Goal: Download file/media

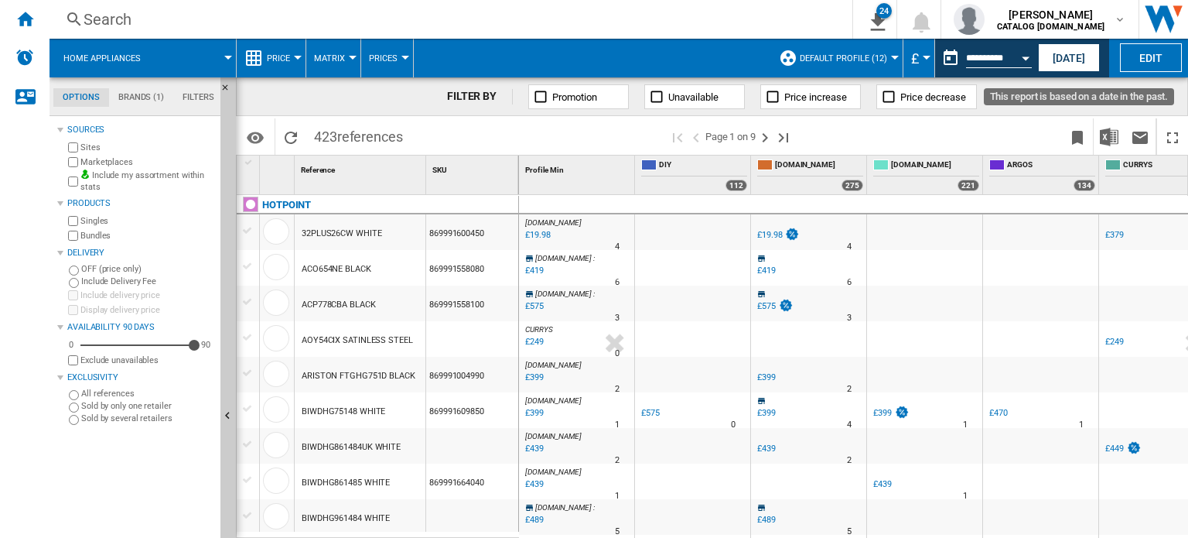
click at [1026, 56] on div "Open calendar" at bounding box center [1026, 58] width 8 height 4
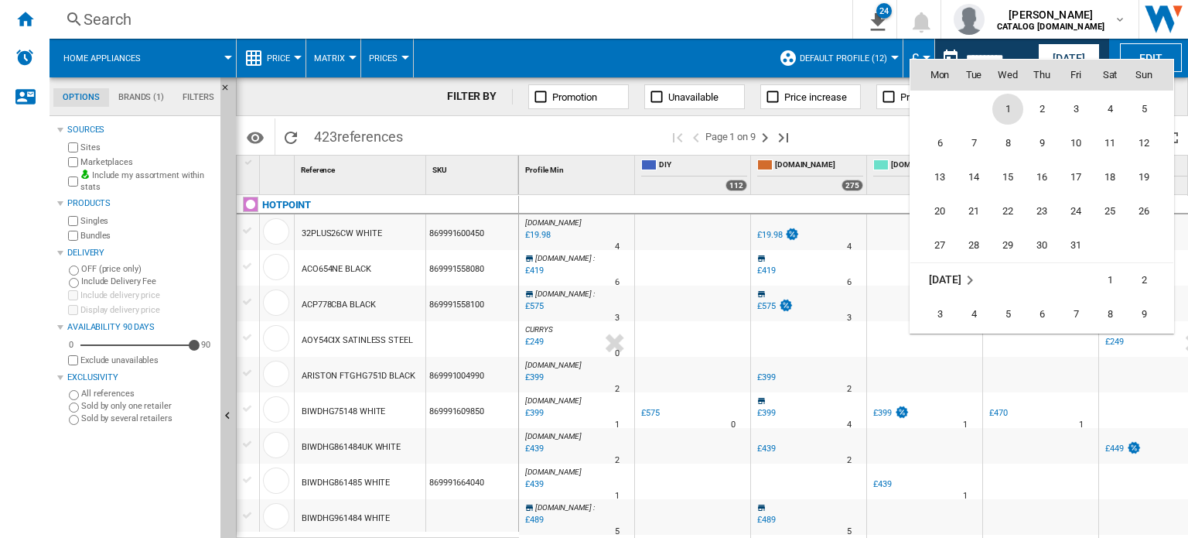
scroll to position [4046, 0]
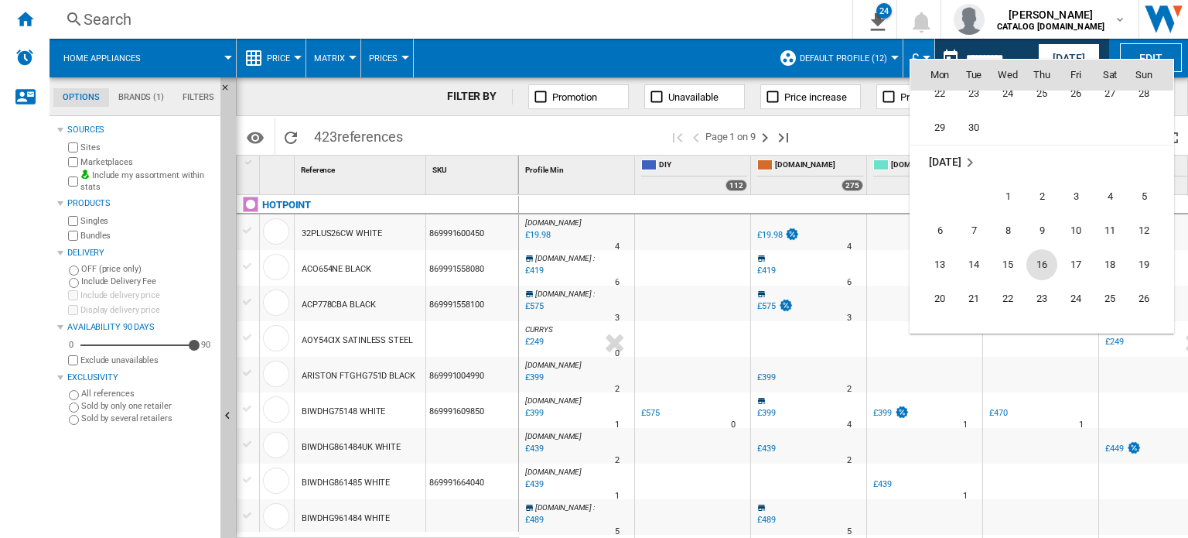
click at [1044, 249] on span "16" at bounding box center [1042, 264] width 31 height 31
type input "**********"
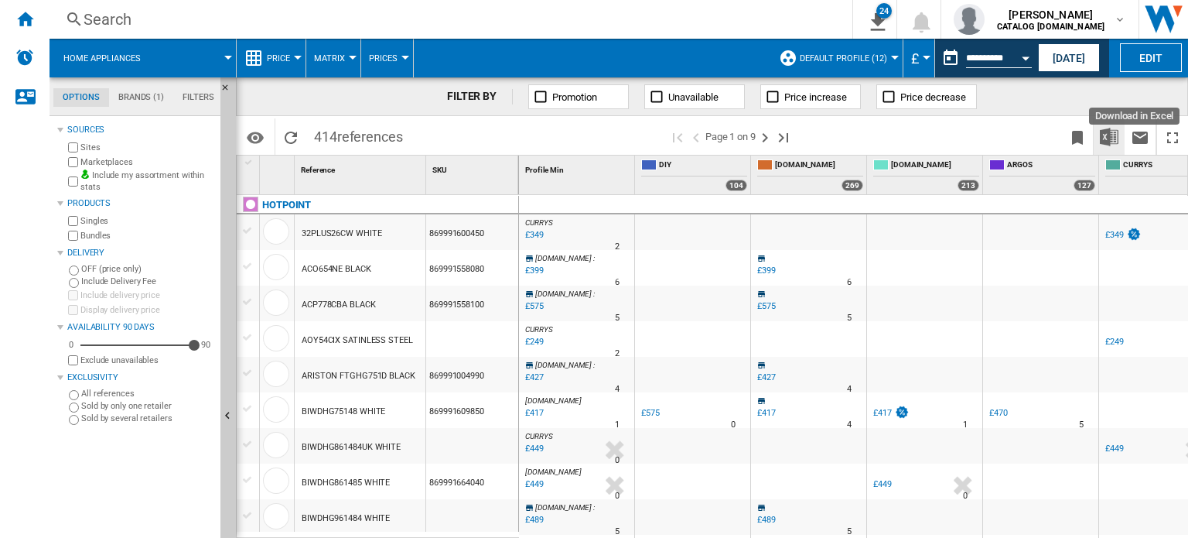
click at [1112, 124] on button "Download in Excel" at bounding box center [1109, 136] width 31 height 36
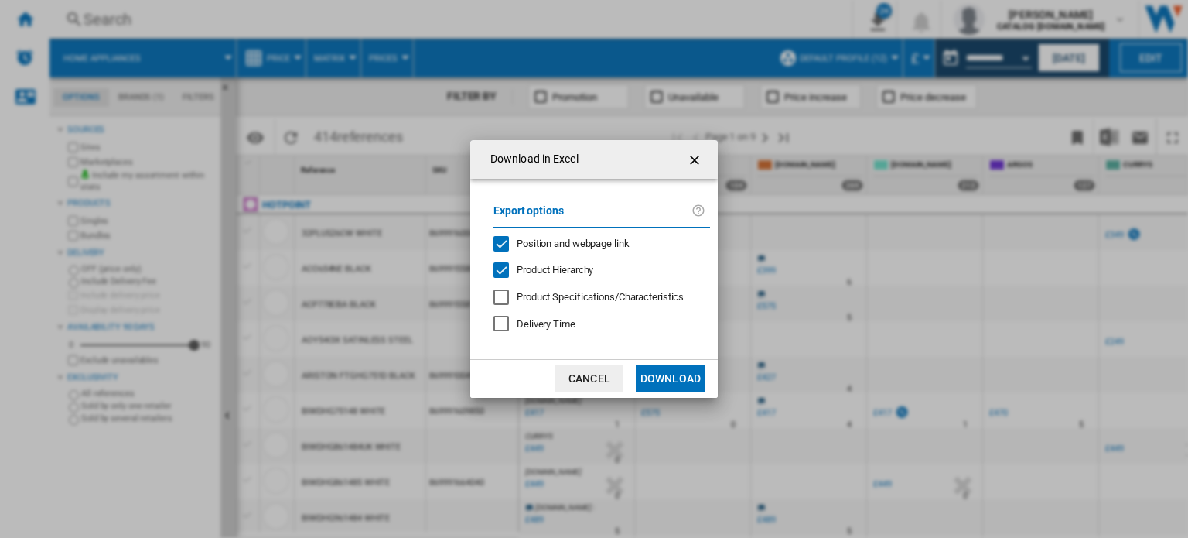
click at [653, 378] on button "Download" at bounding box center [671, 378] width 70 height 28
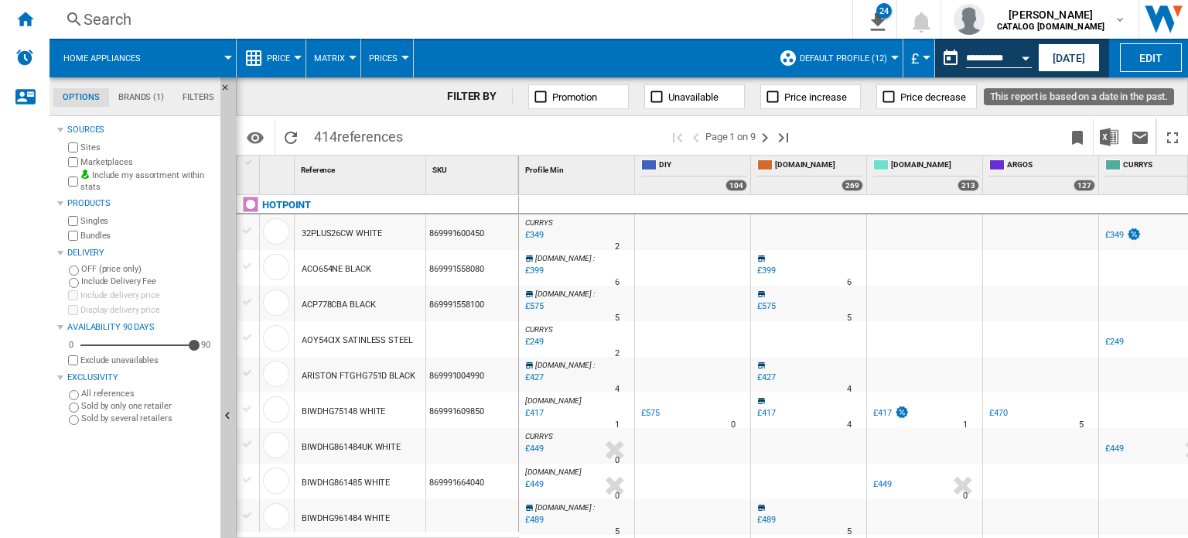
click at [1023, 58] on div "Open calendar" at bounding box center [1026, 58] width 8 height 4
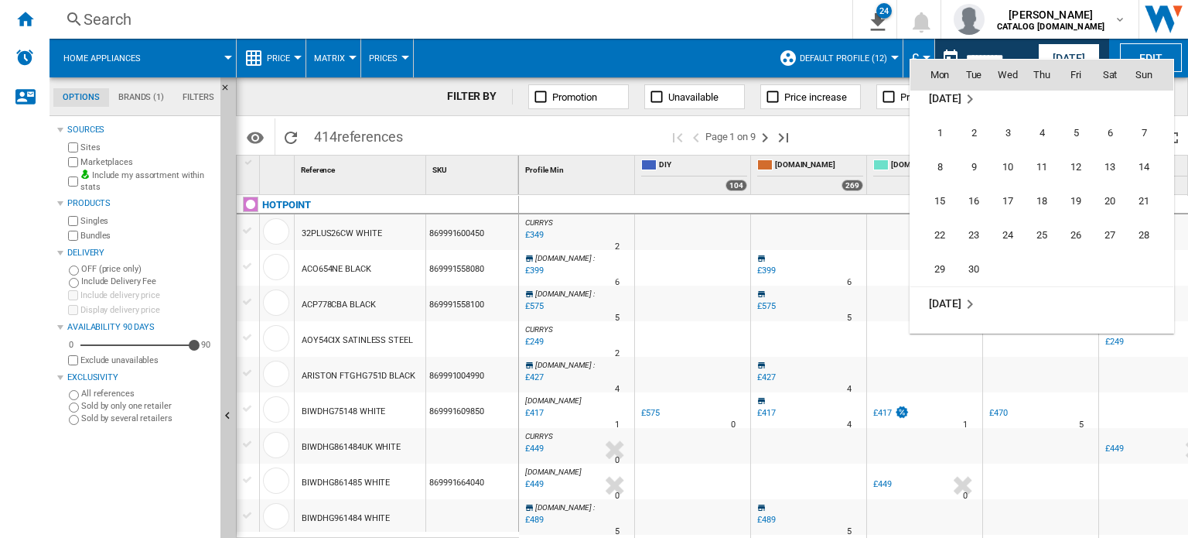
scroll to position [3868, 0]
click at [1007, 225] on span "17" at bounding box center [1007, 237] width 31 height 31
type input "**********"
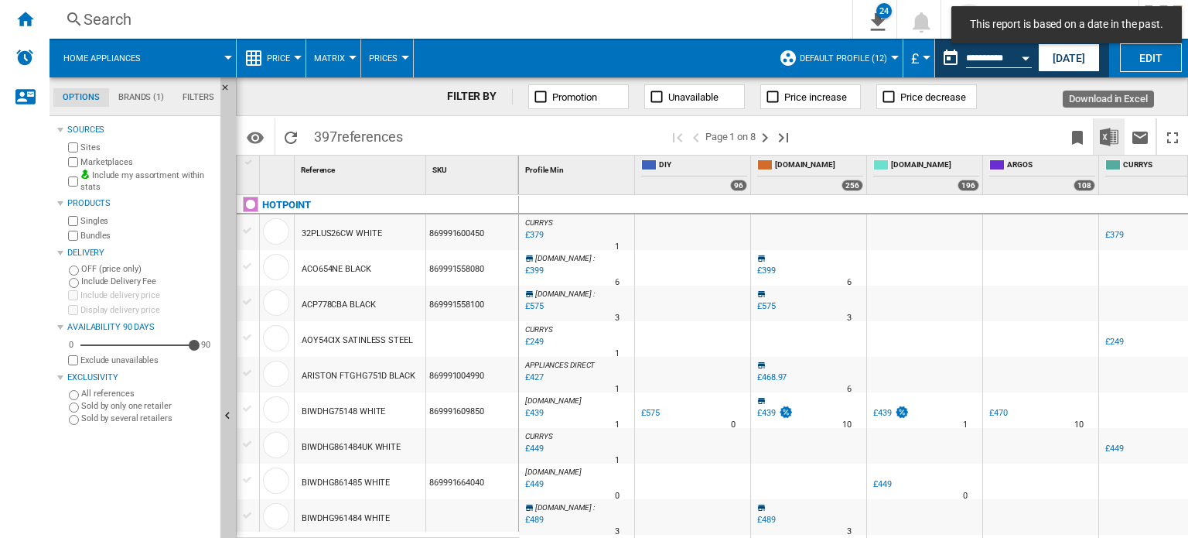
click at [1109, 132] on img "Download in Excel" at bounding box center [1109, 137] width 19 height 19
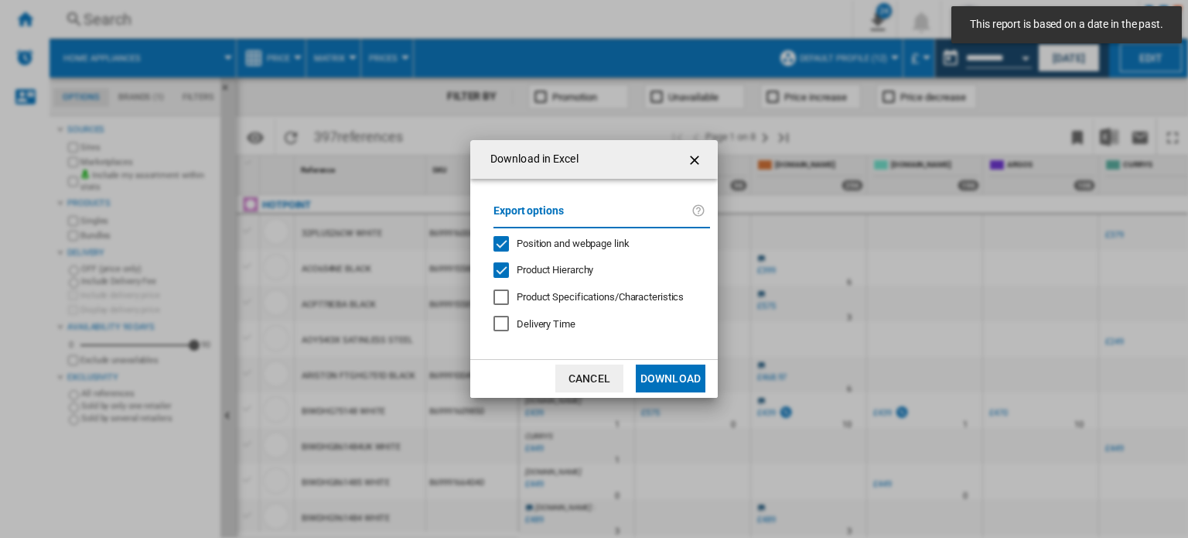
drag, startPoint x: 659, startPoint y: 381, endPoint x: 658, endPoint y: 374, distance: 7.8
click at [659, 381] on button "Download" at bounding box center [671, 378] width 70 height 28
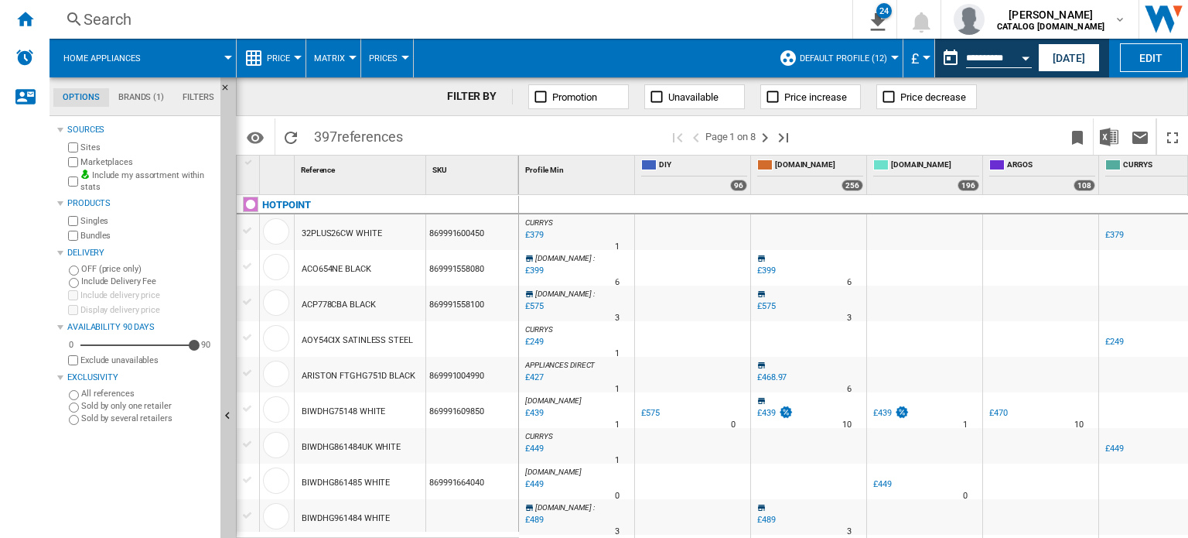
click at [1013, 58] on button "Open calendar" at bounding box center [1026, 56] width 28 height 28
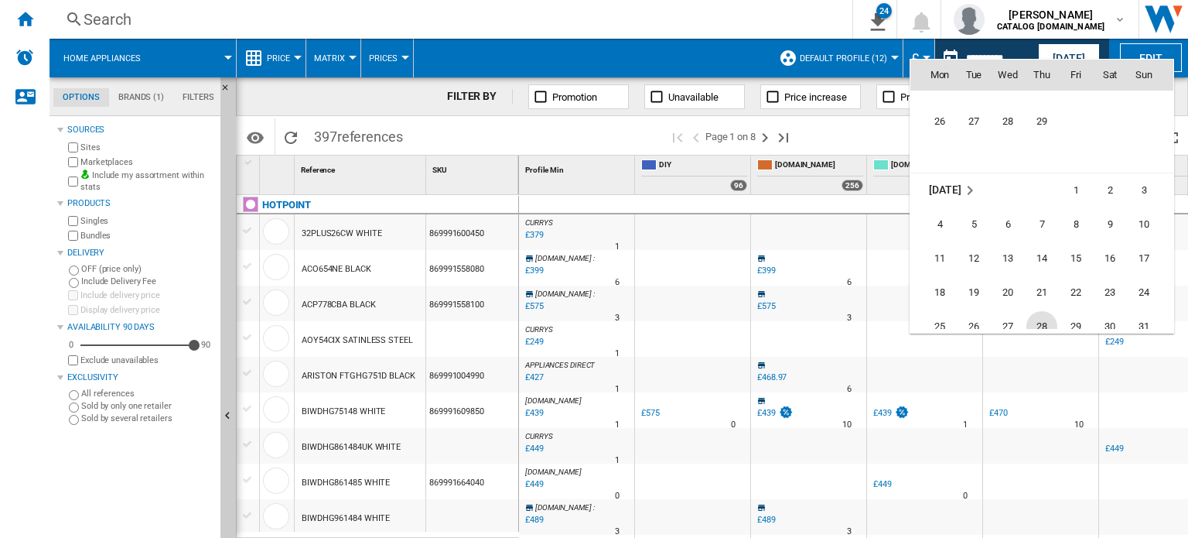
scroll to position [3585, 0]
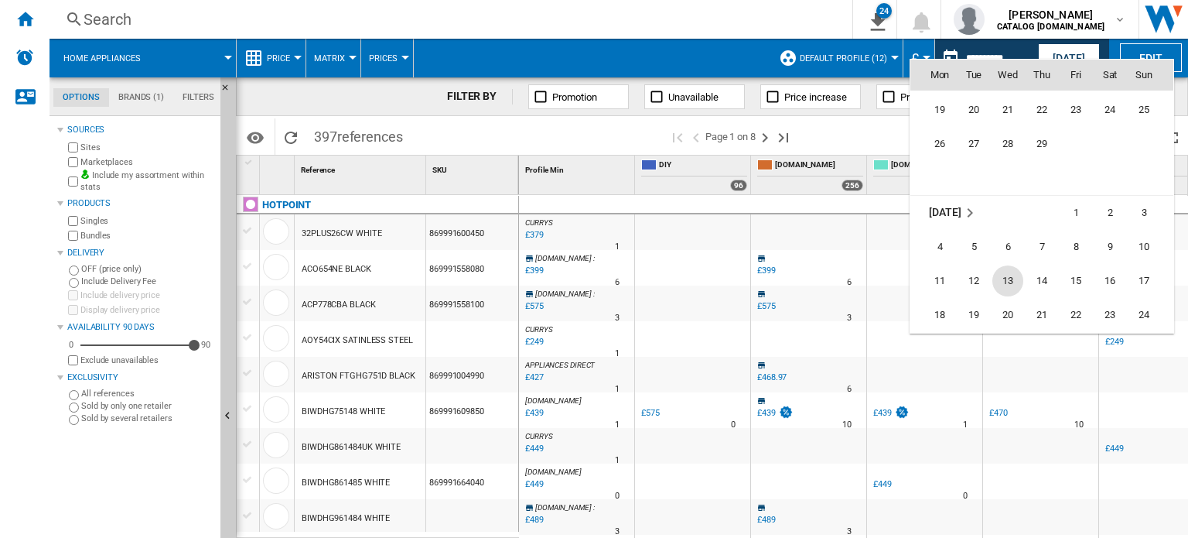
click at [1021, 272] on span "13" at bounding box center [1007, 280] width 31 height 31
type input "**********"
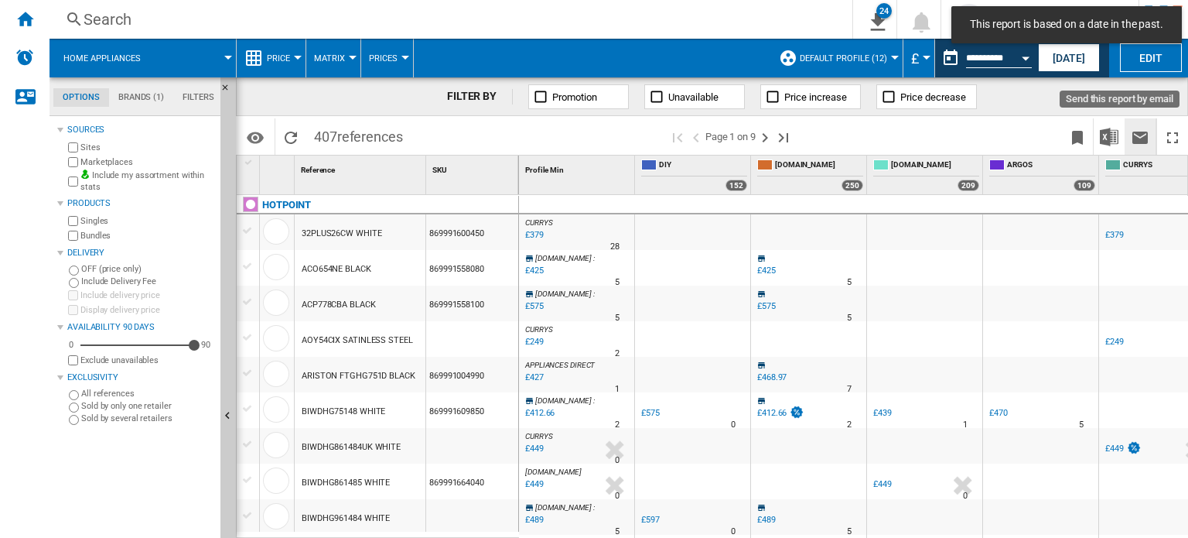
click at [1126, 123] on button "Send this report by email" at bounding box center [1140, 136] width 31 height 36
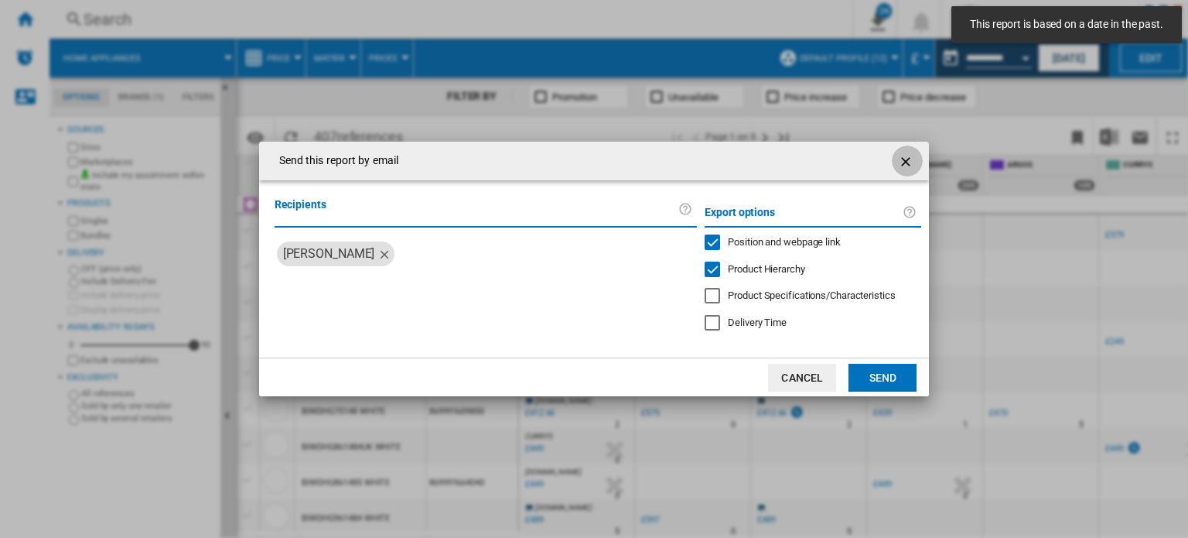
click at [910, 153] on ng-md-icon "getI18NText('BUTTONS.CLOSE_DIALOG')" at bounding box center [907, 161] width 19 height 19
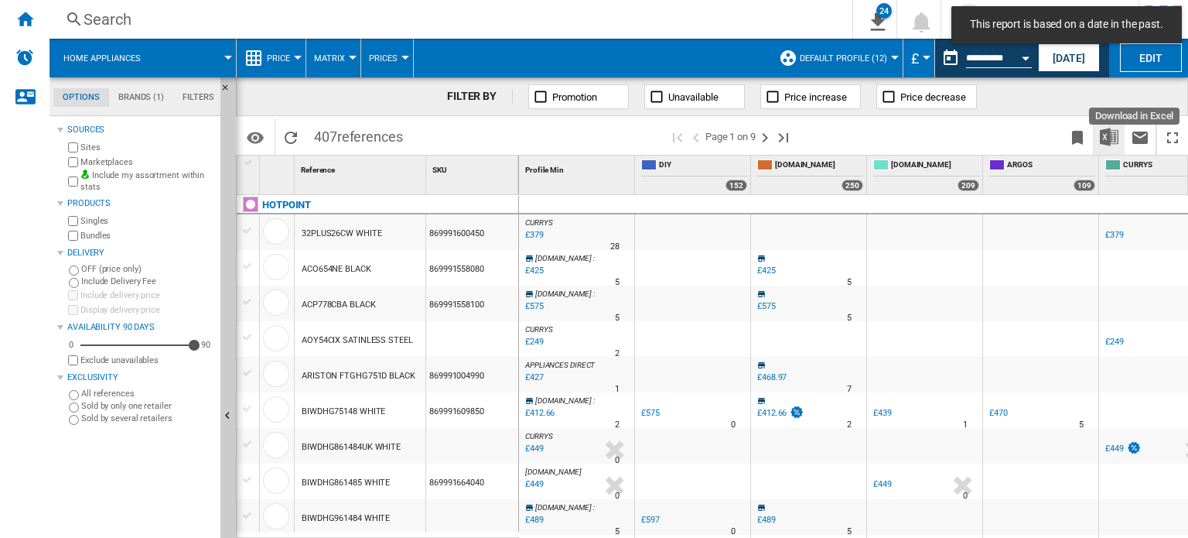
click at [1110, 132] on img "Download in Excel" at bounding box center [1109, 137] width 19 height 19
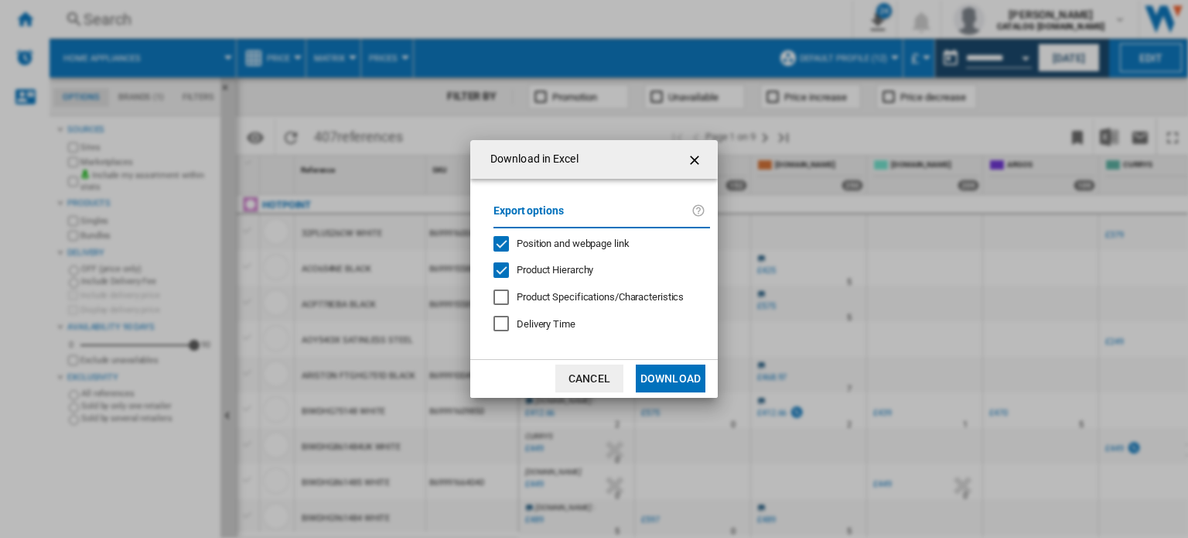
click at [675, 369] on button "Download" at bounding box center [671, 378] width 70 height 28
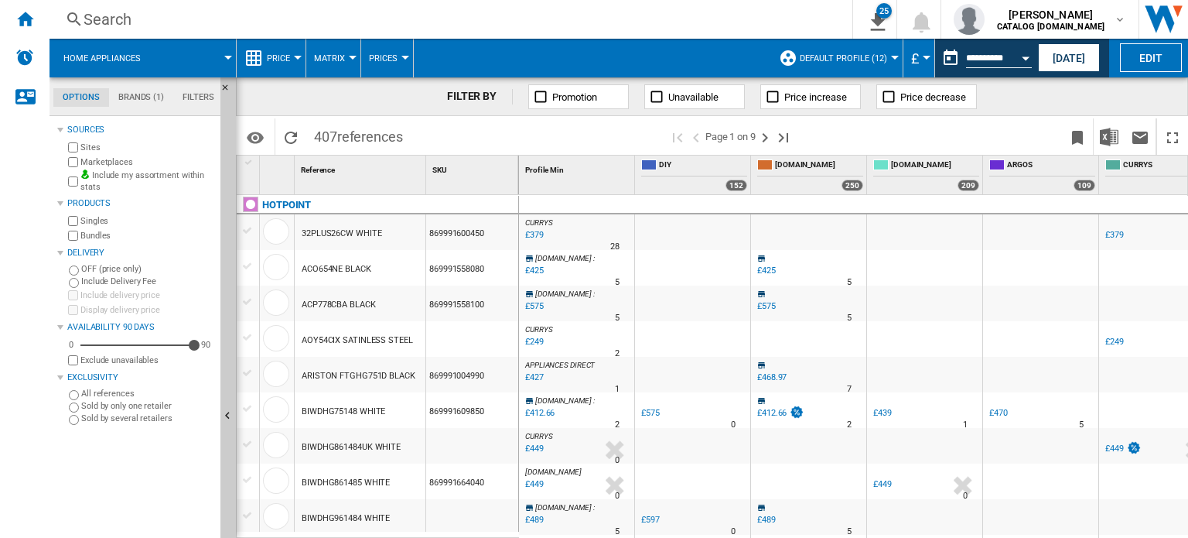
click at [1027, 56] on div "Open calendar" at bounding box center [1026, 58] width 8 height 4
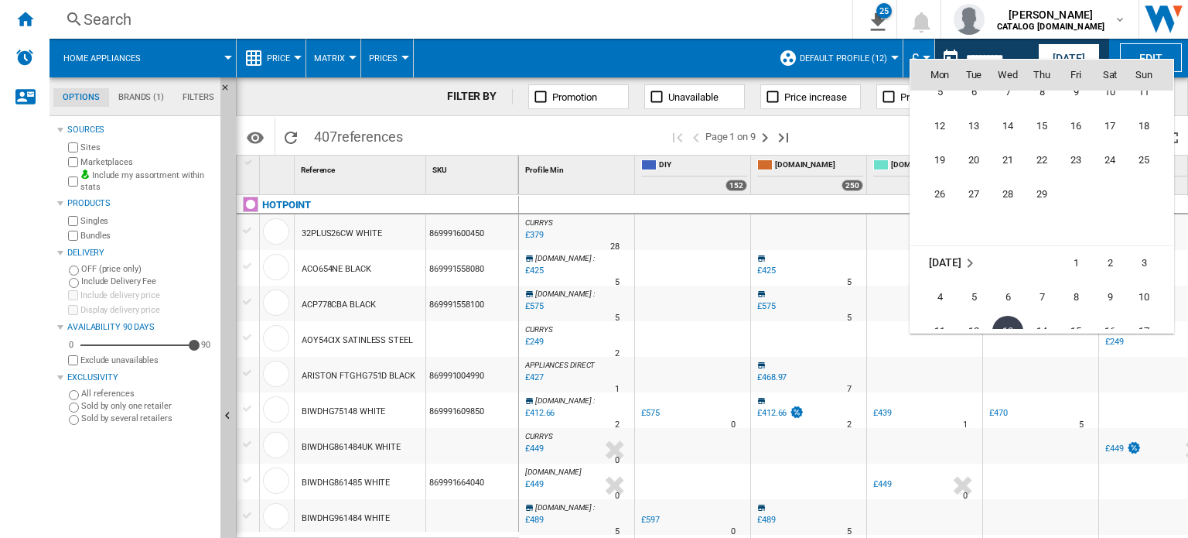
scroll to position [3458, 0]
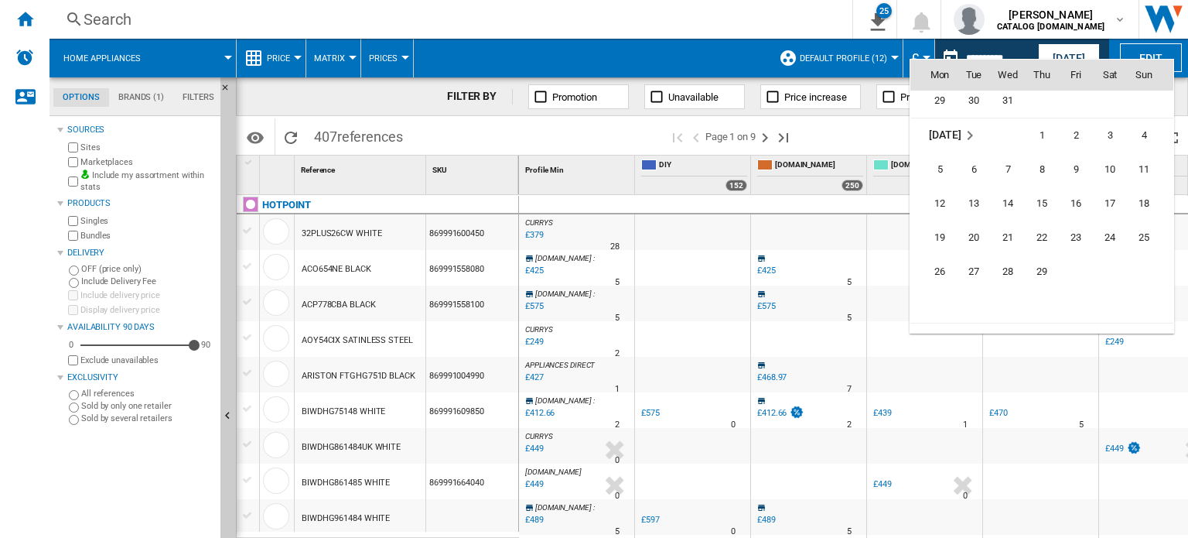
click at [1006, 198] on span "14" at bounding box center [1007, 203] width 31 height 31
type input "**********"
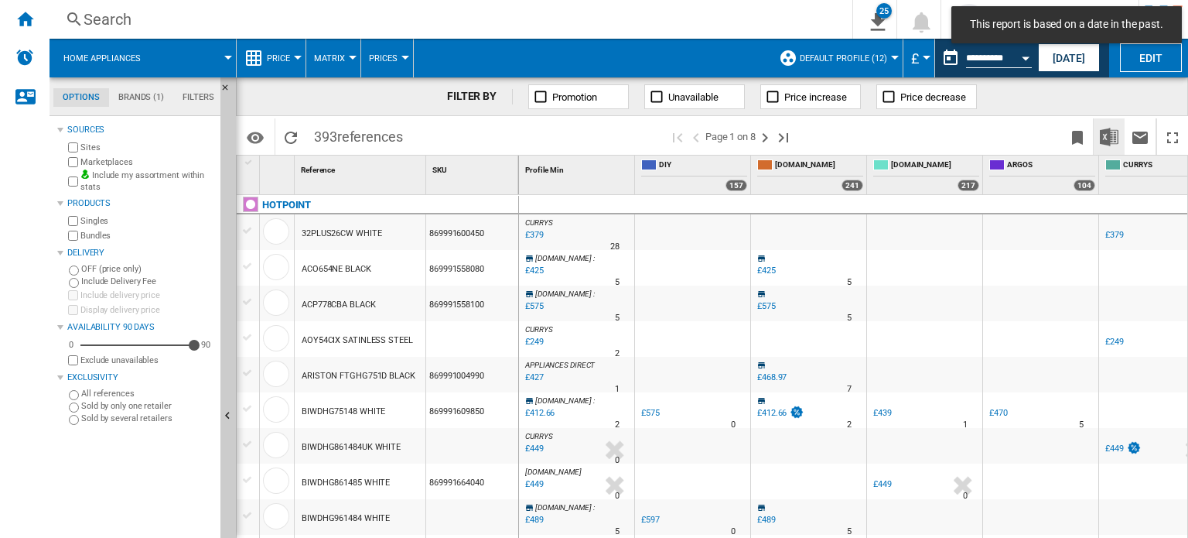
click at [1112, 138] on img "Download in Excel" at bounding box center [1109, 137] width 19 height 19
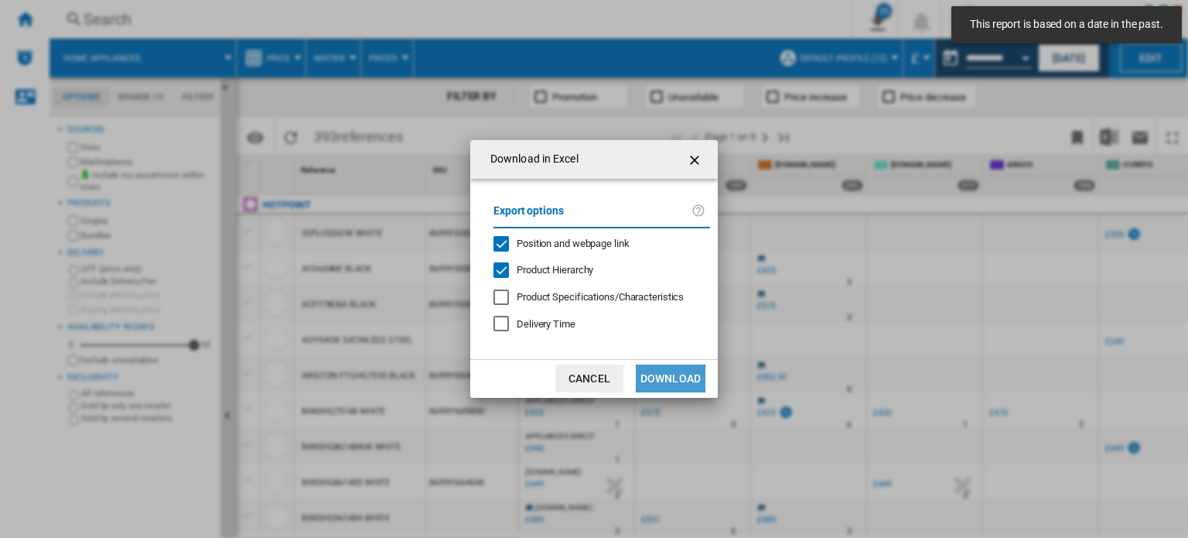
click at [662, 378] on button "Download" at bounding box center [671, 378] width 70 height 28
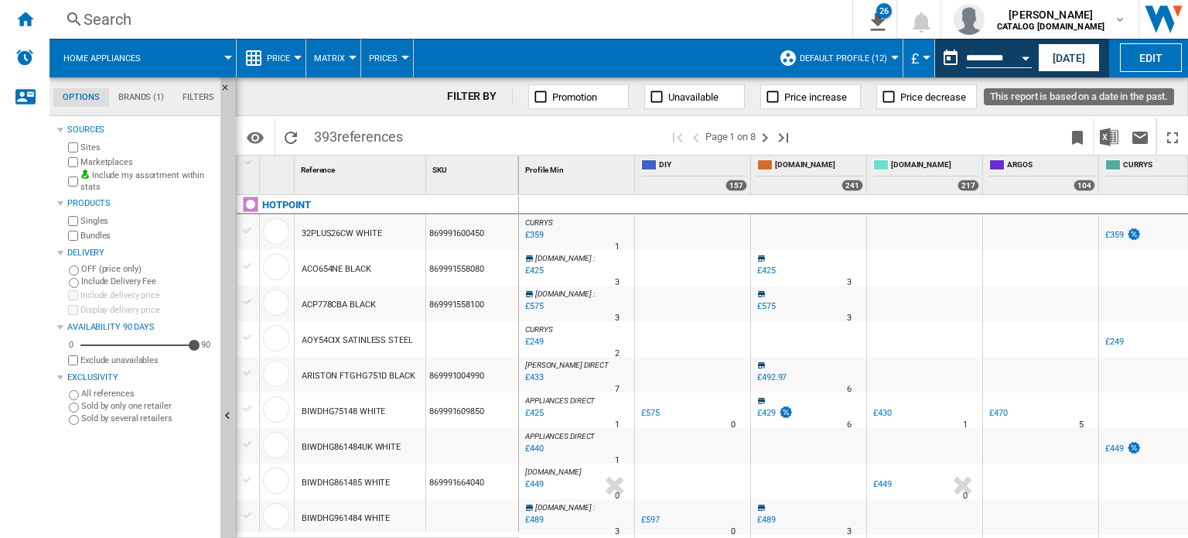
click at [1016, 60] on button "Open calendar" at bounding box center [1026, 56] width 28 height 28
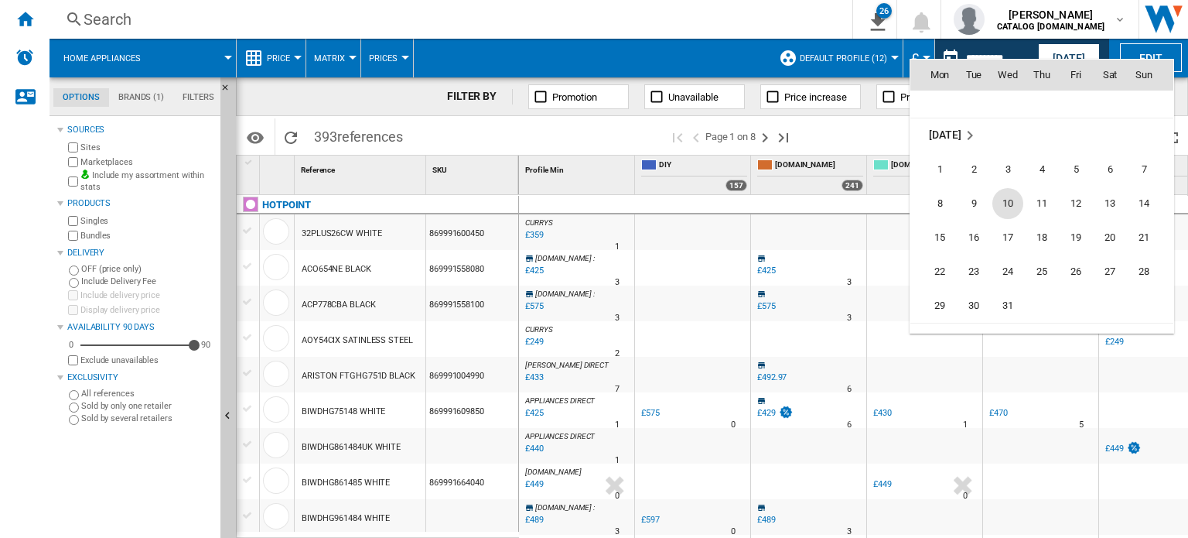
scroll to position [3252, 0]
click at [1006, 217] on span "10" at bounding box center [1007, 204] width 31 height 31
type input "**********"
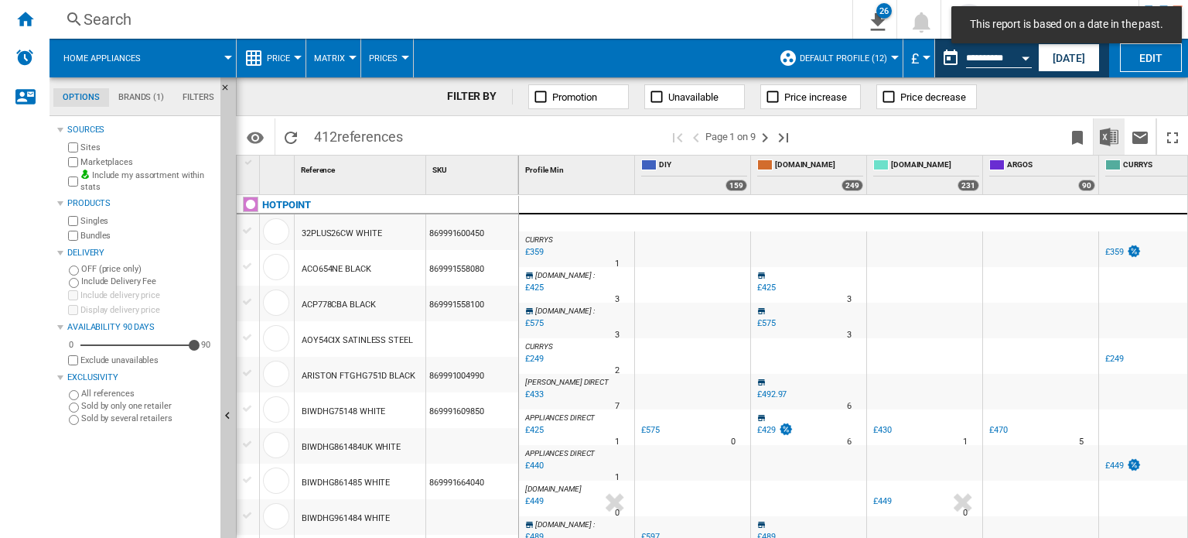
click at [1105, 138] on img "Download in Excel" at bounding box center [1109, 137] width 19 height 19
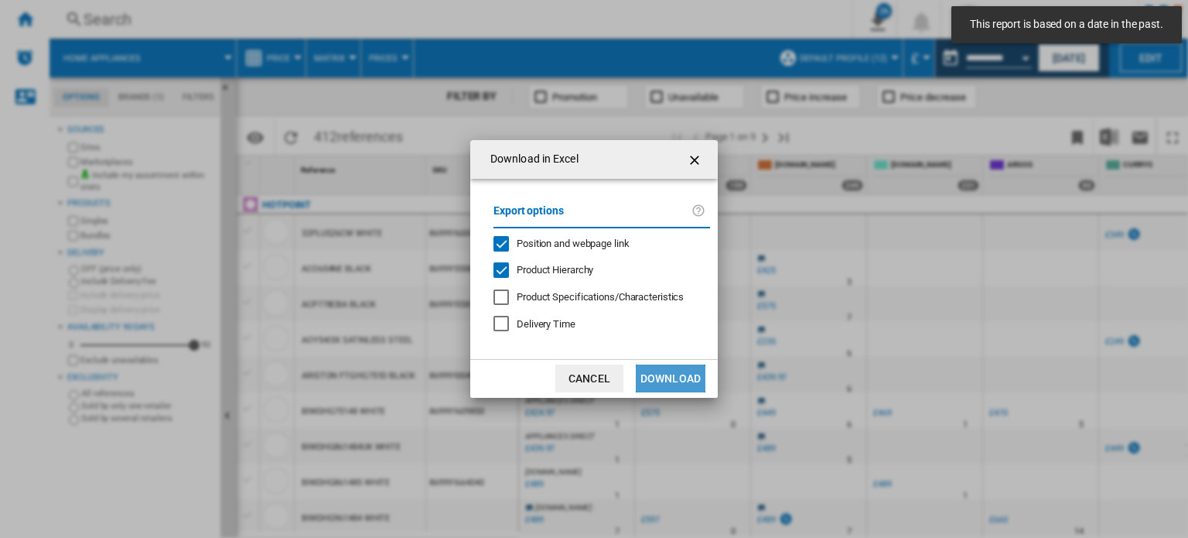
click at [671, 368] on button "Download" at bounding box center [671, 378] width 70 height 28
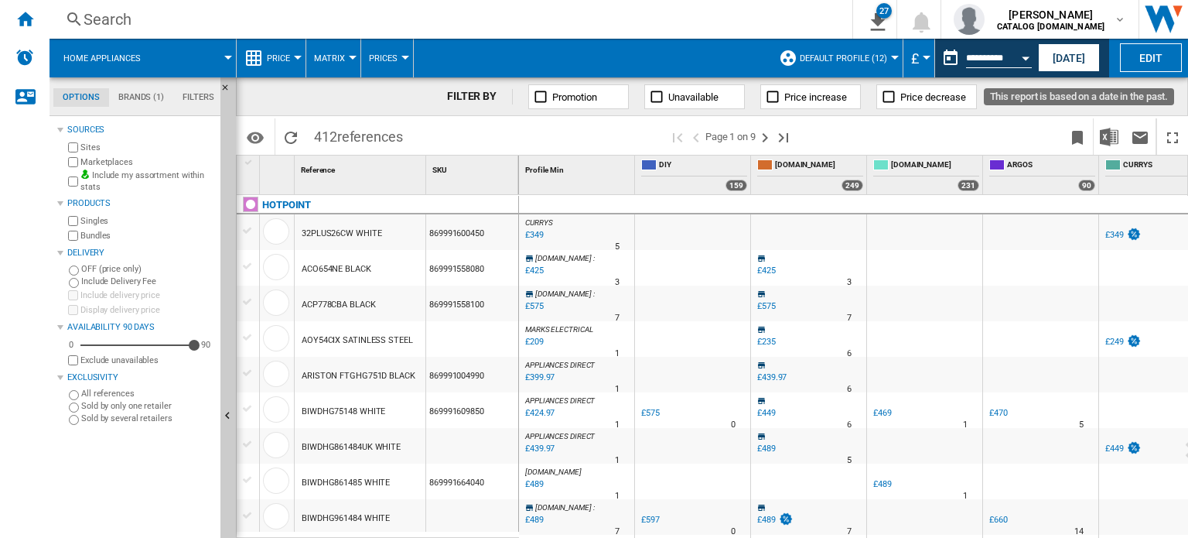
click at [1014, 63] on button "Open calendar" at bounding box center [1026, 56] width 28 height 28
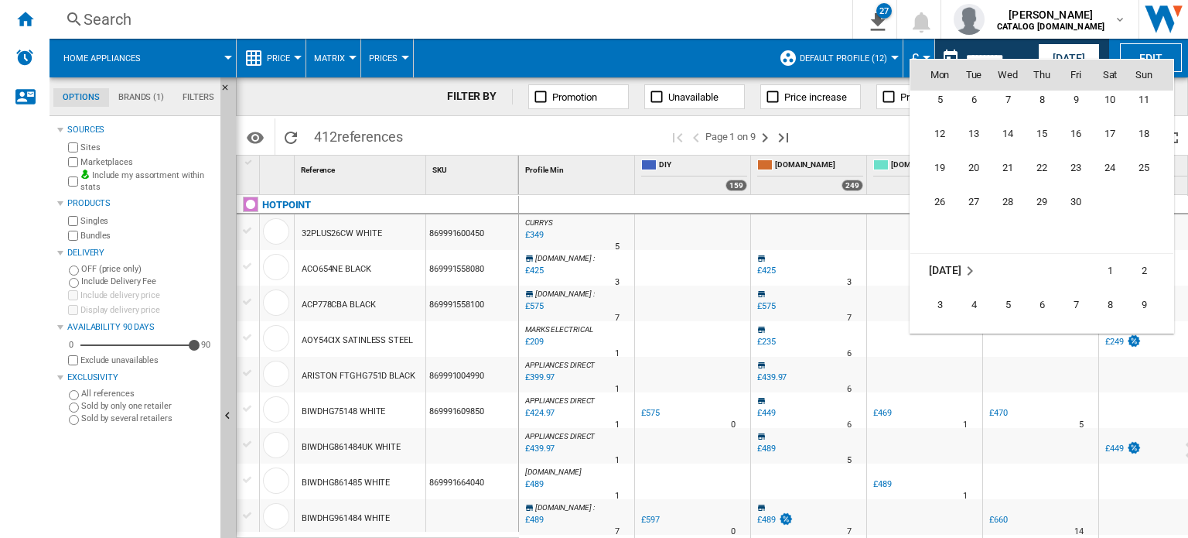
scroll to position [1810, 0]
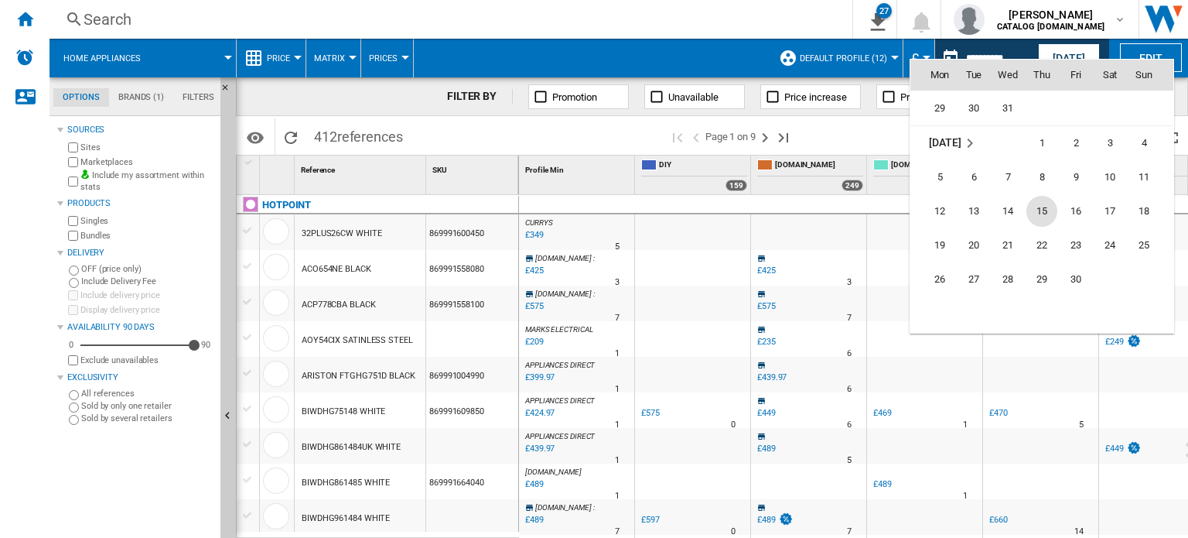
click at [1035, 217] on span "15" at bounding box center [1042, 211] width 31 height 31
type input "**********"
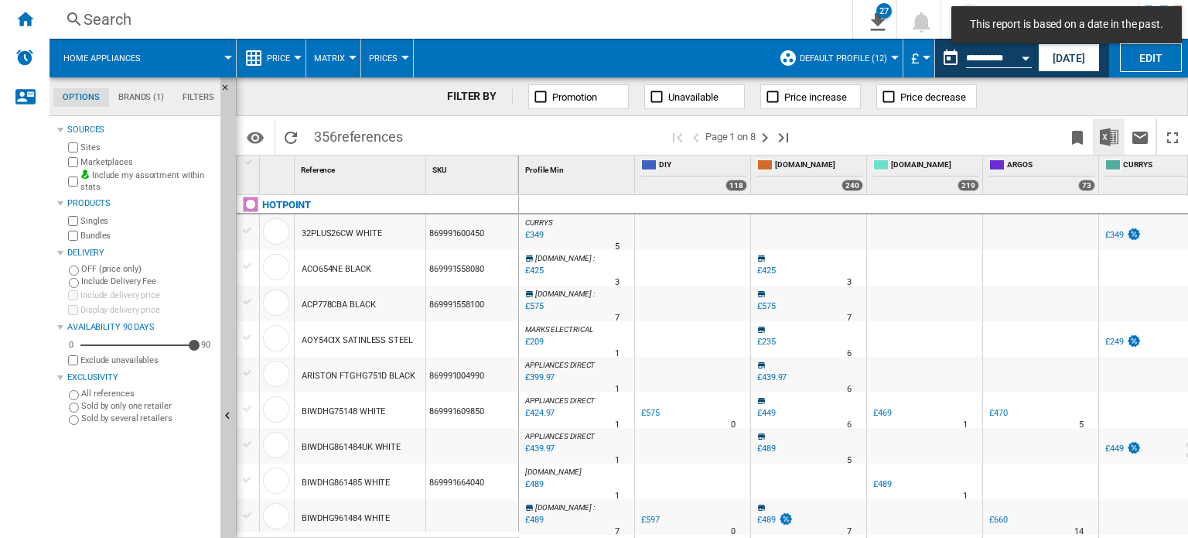
click at [1109, 138] on img "Download in Excel" at bounding box center [1109, 137] width 19 height 19
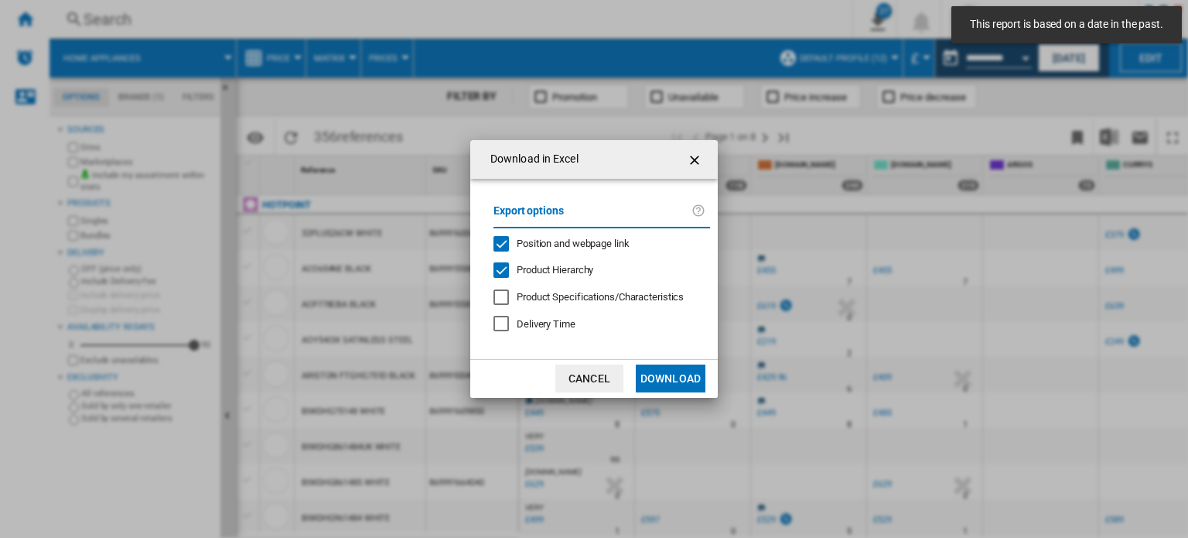
click at [665, 374] on button "Download" at bounding box center [671, 378] width 70 height 28
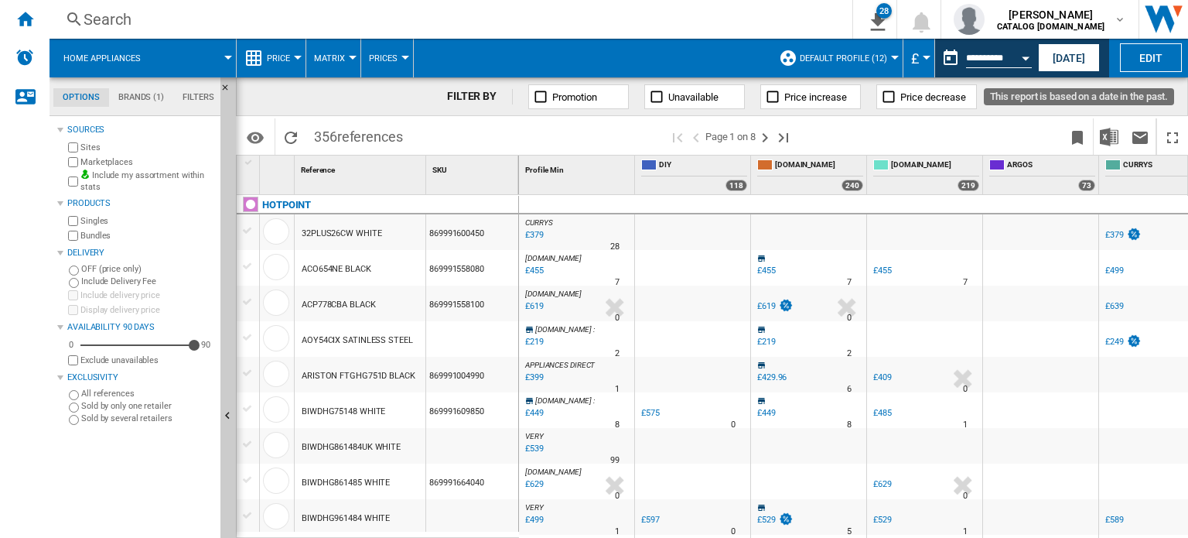
click at [1020, 54] on button "Open calendar" at bounding box center [1026, 56] width 28 height 28
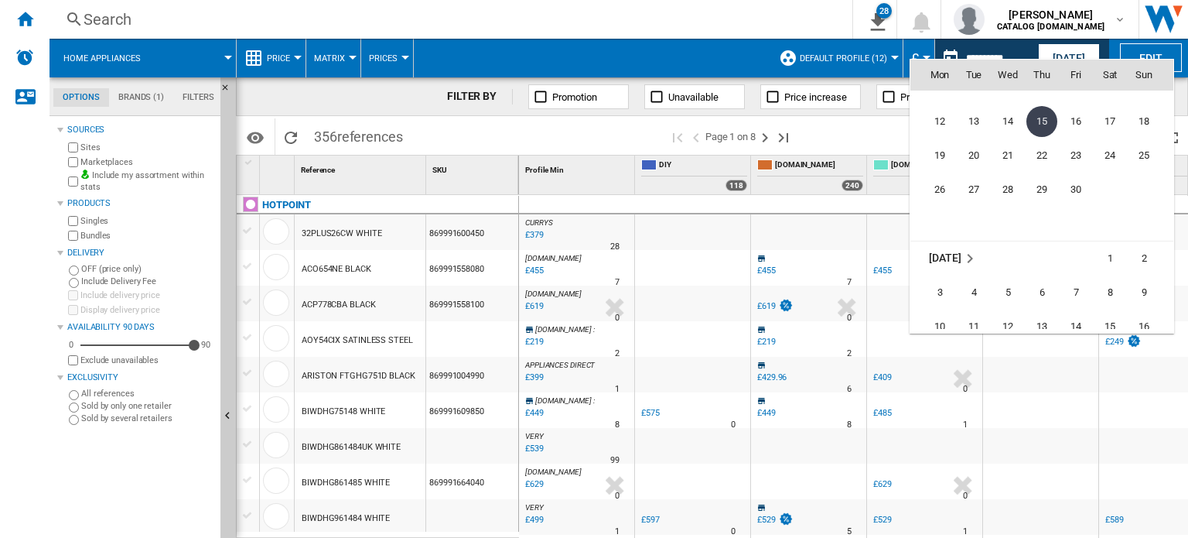
scroll to position [1999, 0]
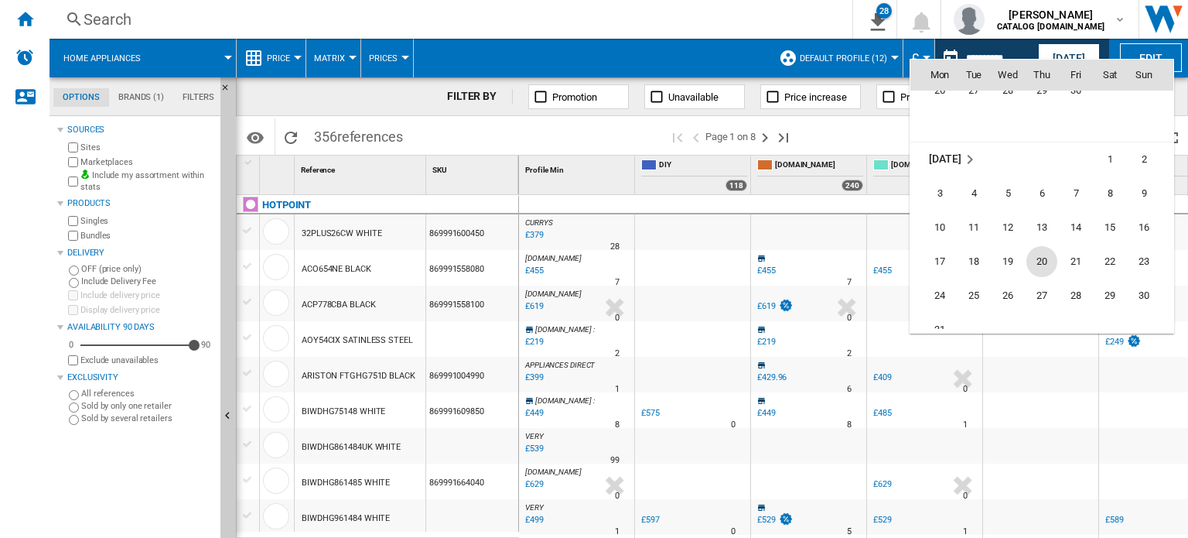
click at [1052, 256] on span "20" at bounding box center [1042, 261] width 31 height 31
type input "**********"
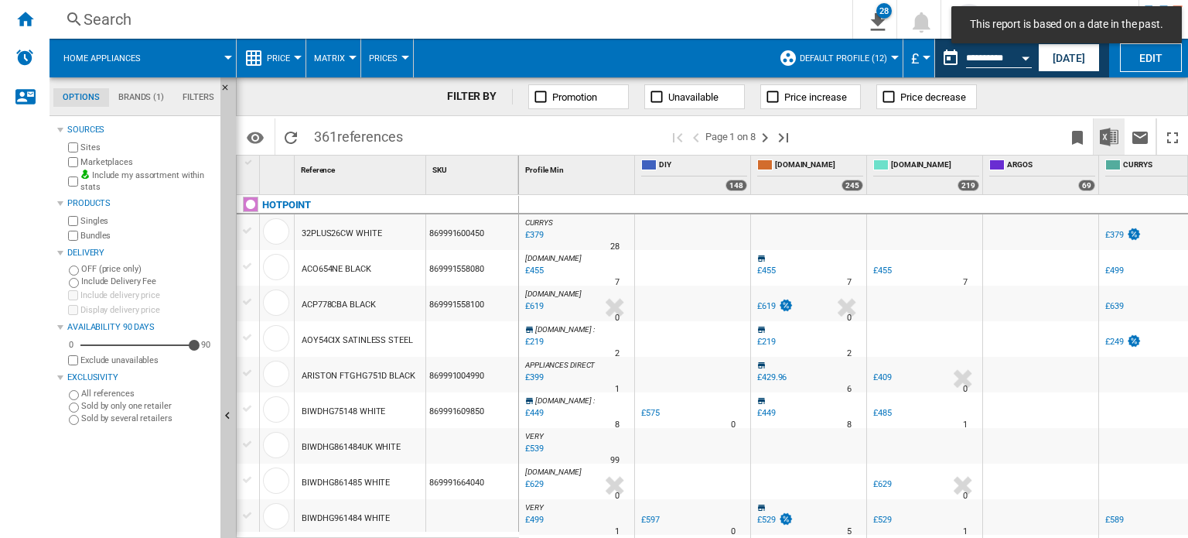
click at [1111, 133] on img "Download in Excel" at bounding box center [1109, 137] width 19 height 19
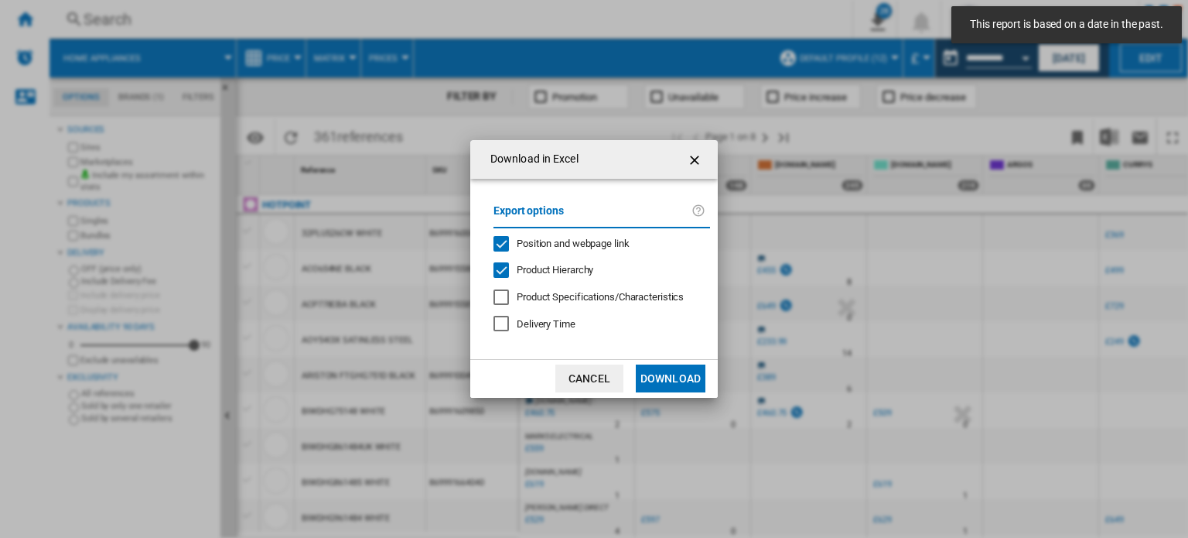
click at [671, 375] on button "Download" at bounding box center [671, 378] width 70 height 28
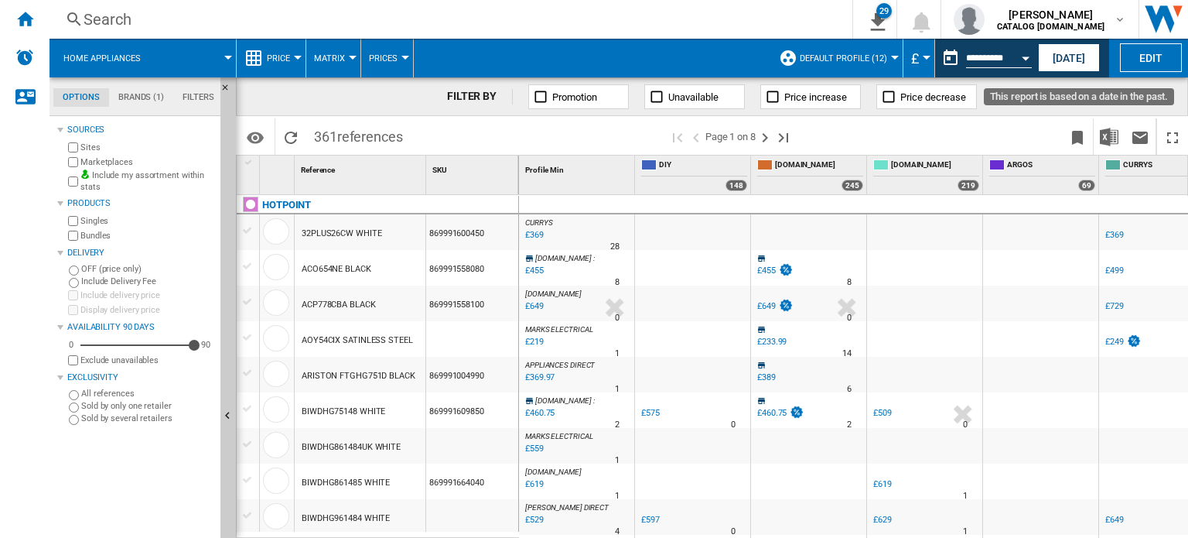
click at [1009, 46] on md-datepicker "**********" at bounding box center [990, 58] width 111 height 31
click at [1014, 53] on button "Open calendar" at bounding box center [1026, 56] width 28 height 28
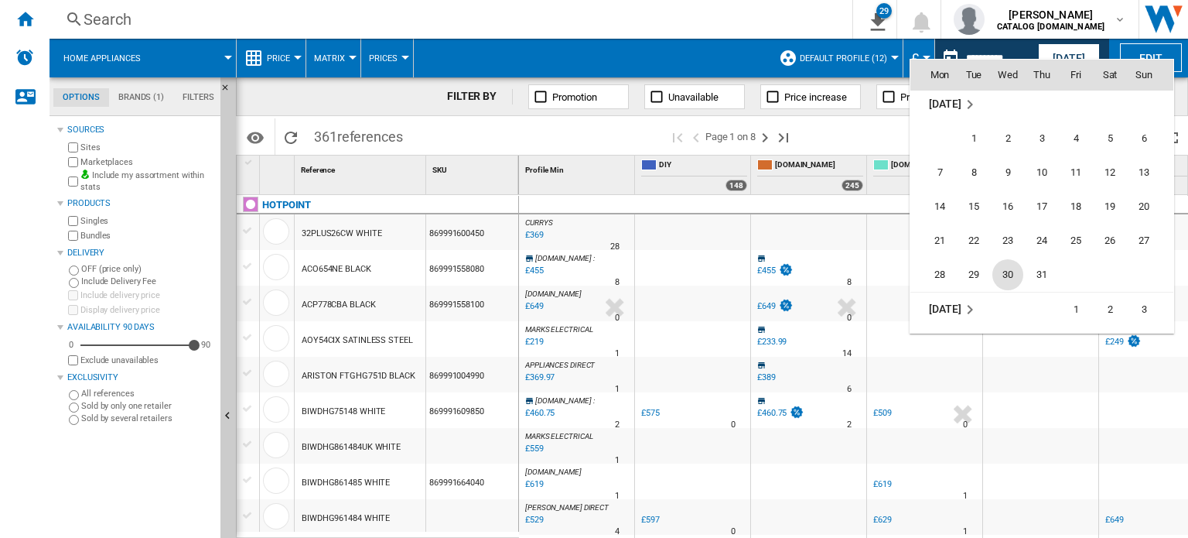
scroll to position [2282, 0]
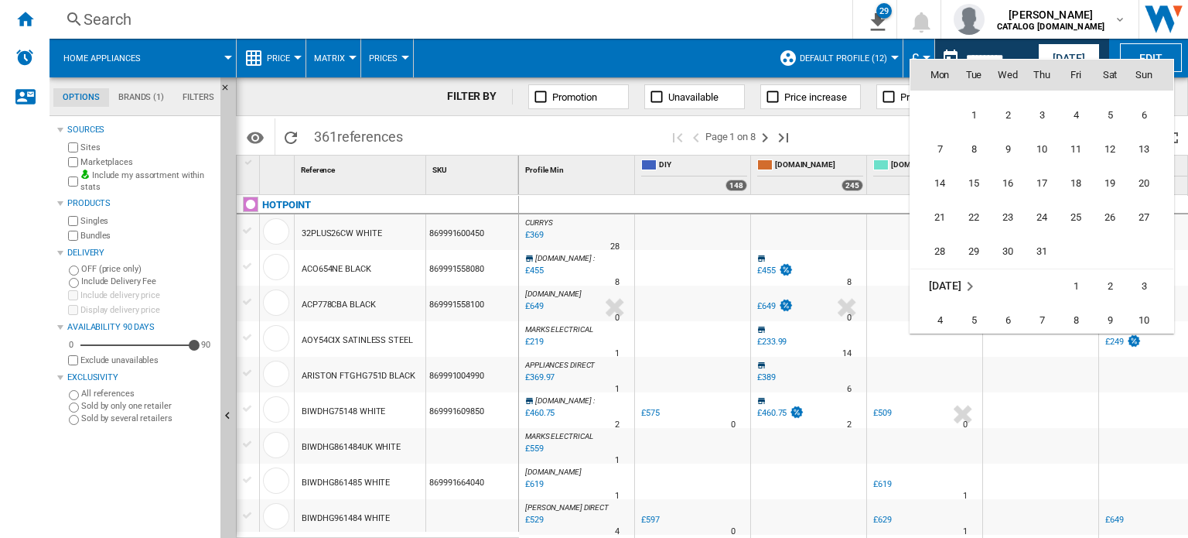
click at [1025, 185] on td "17" at bounding box center [1042, 183] width 34 height 34
type input "**********"
click at [1044, 179] on span at bounding box center [1033, 184] width 89 height 13
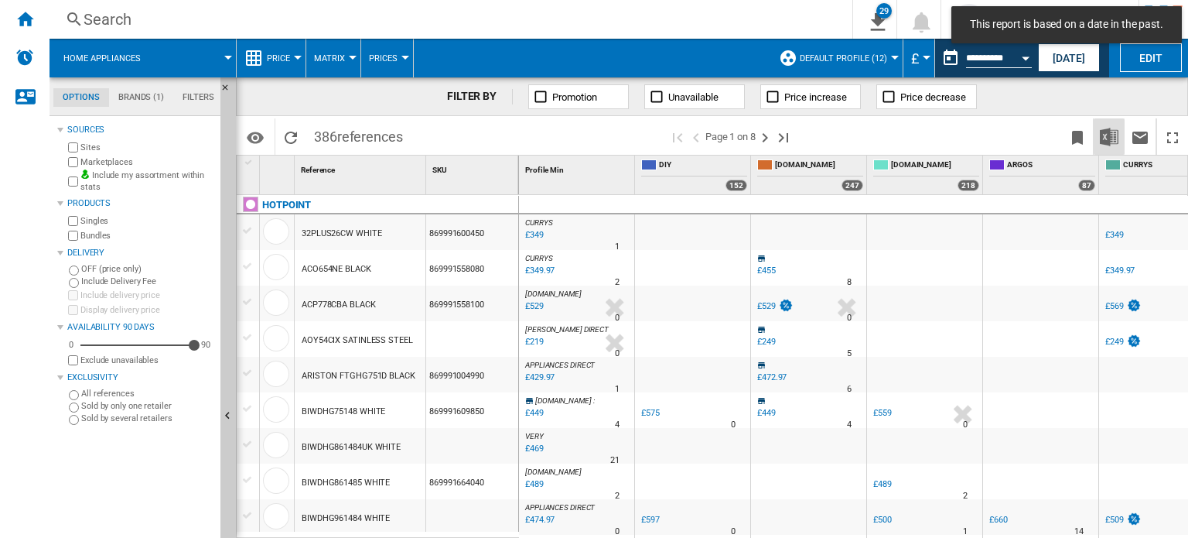
click at [1105, 137] on img "Download in Excel" at bounding box center [1109, 137] width 19 height 19
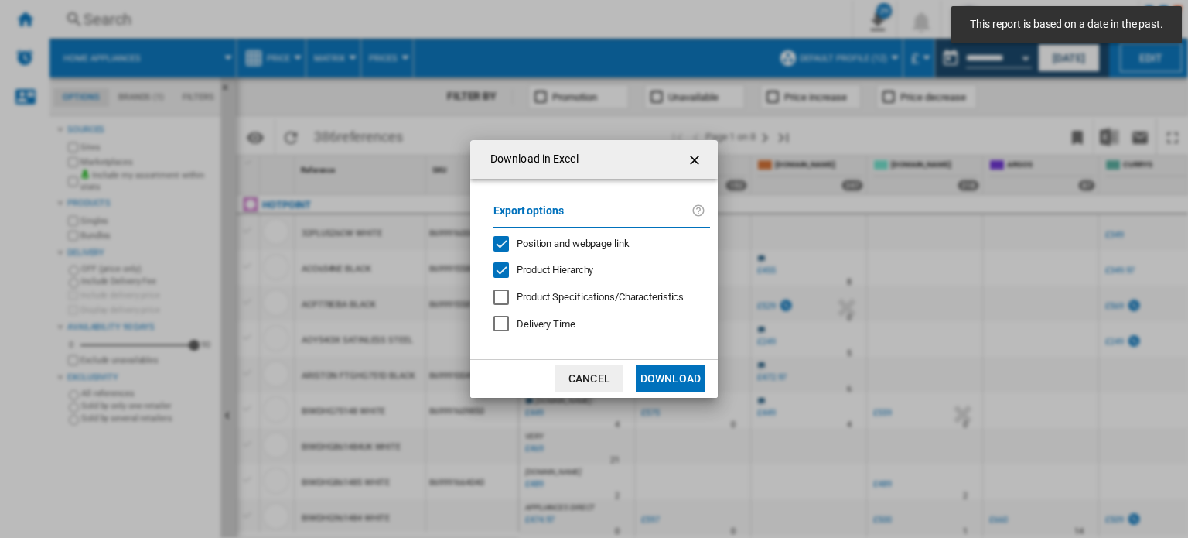
click at [683, 386] on button "Download" at bounding box center [671, 378] width 70 height 28
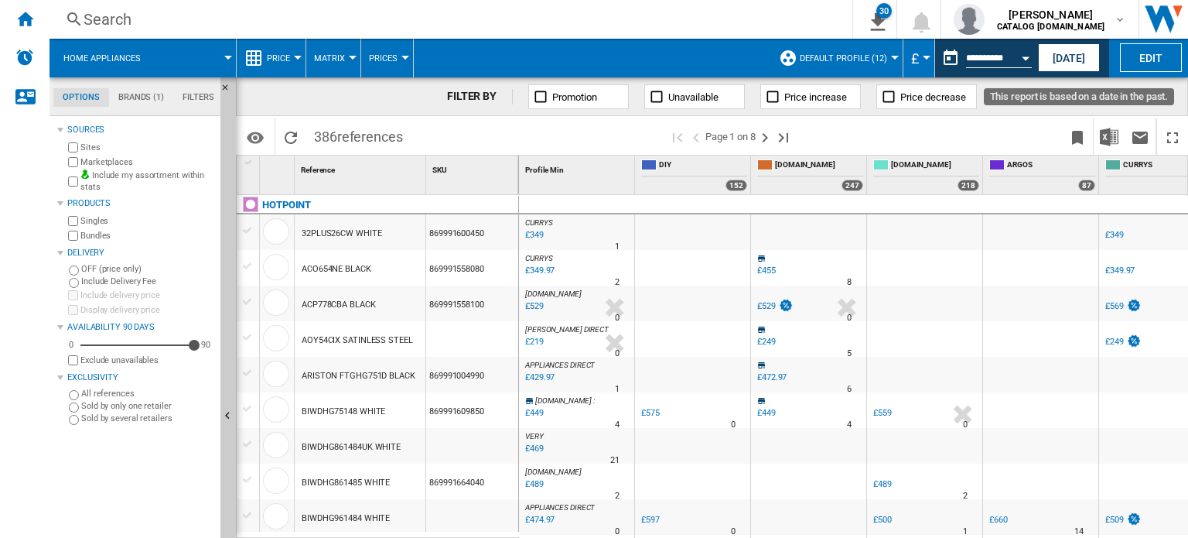
click at [1021, 53] on button "Open calendar" at bounding box center [1026, 56] width 28 height 28
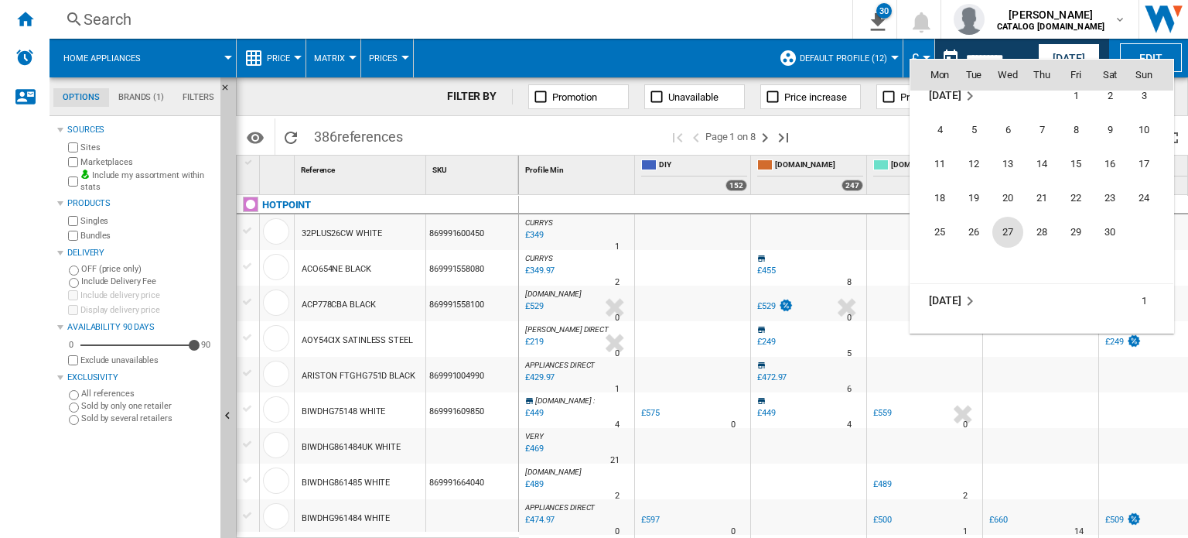
scroll to position [2487, 0]
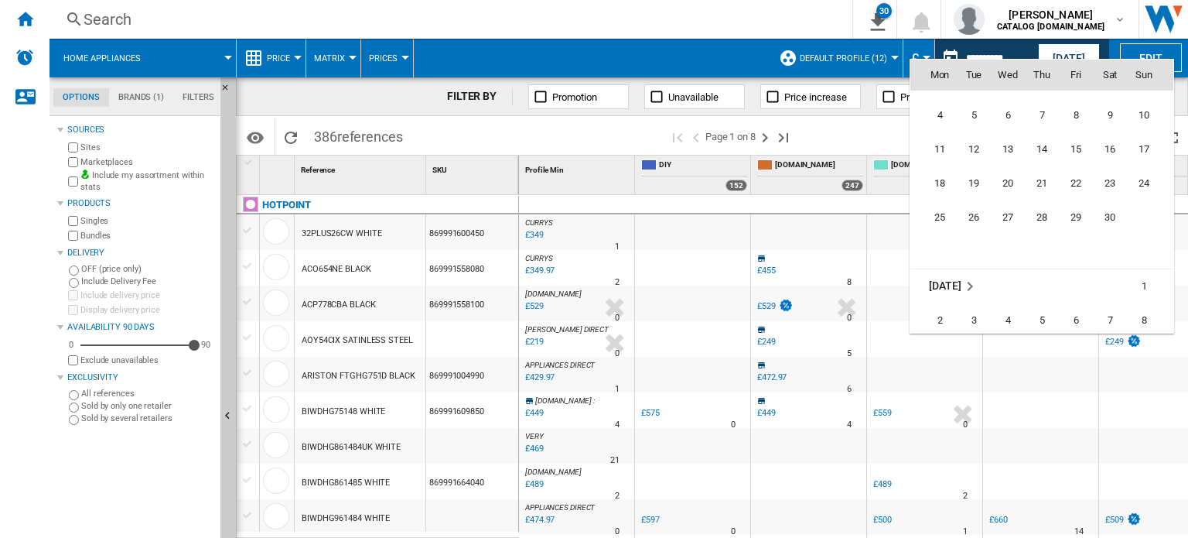
click at [1009, 176] on span "20" at bounding box center [1007, 183] width 31 height 31
type input "**********"
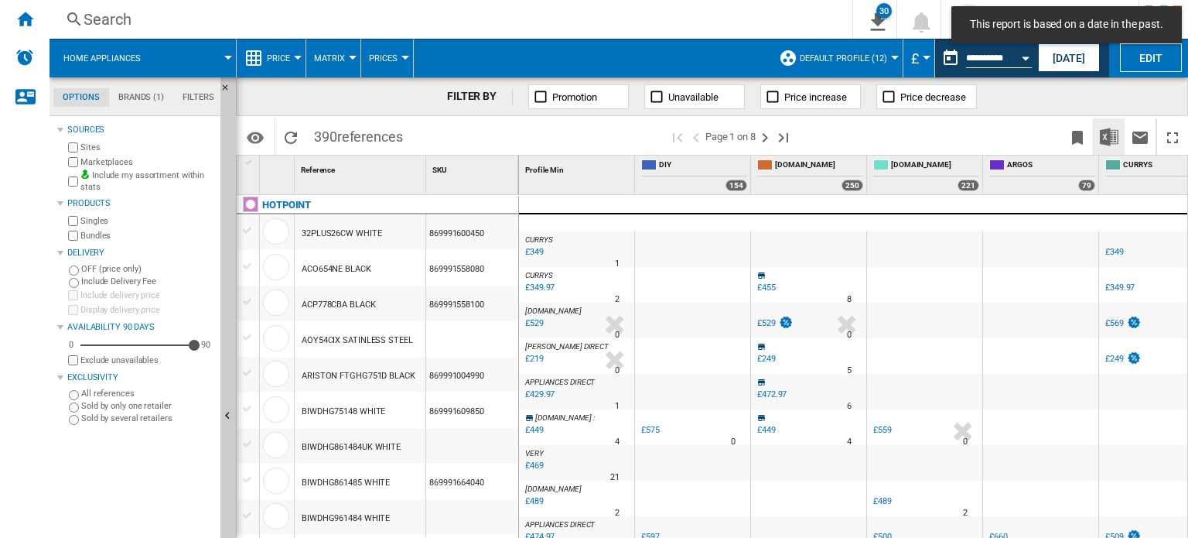
click at [1112, 139] on img "Download in Excel" at bounding box center [1109, 137] width 19 height 19
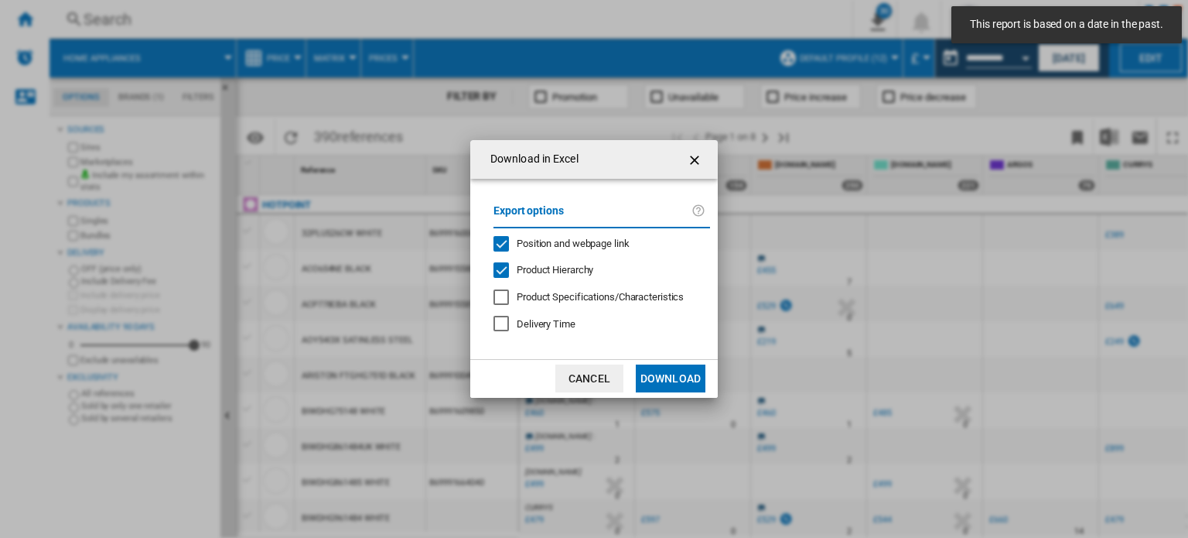
drag, startPoint x: 682, startPoint y: 377, endPoint x: 690, endPoint y: 383, distance: 9.9
click at [682, 377] on button "Download" at bounding box center [671, 378] width 70 height 28
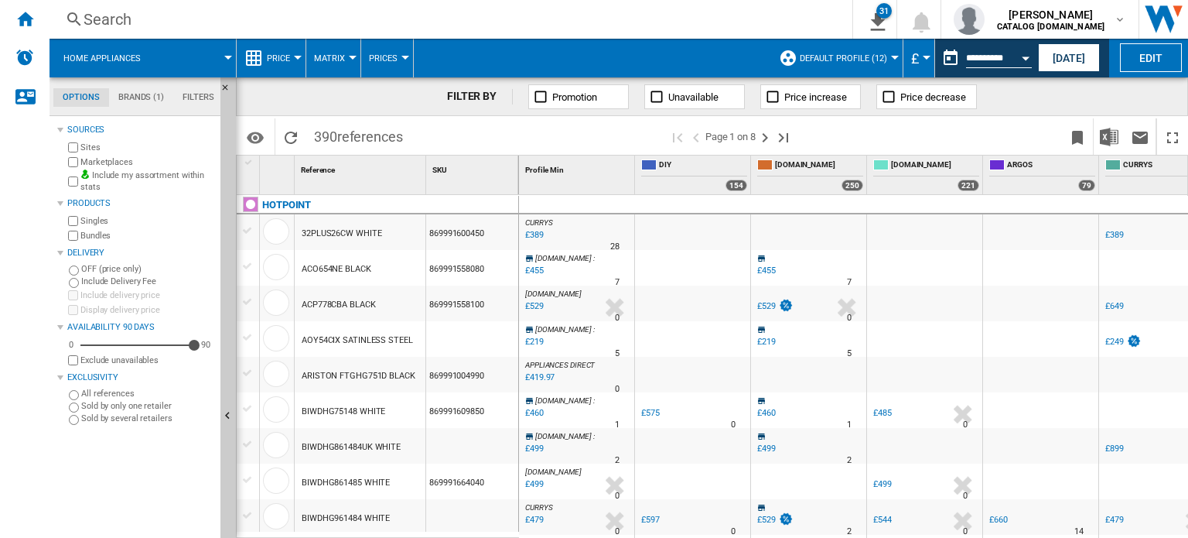
click at [1004, 57] on input "**********" at bounding box center [999, 60] width 66 height 14
click at [1021, 51] on button "Open calendar" at bounding box center [1026, 56] width 28 height 28
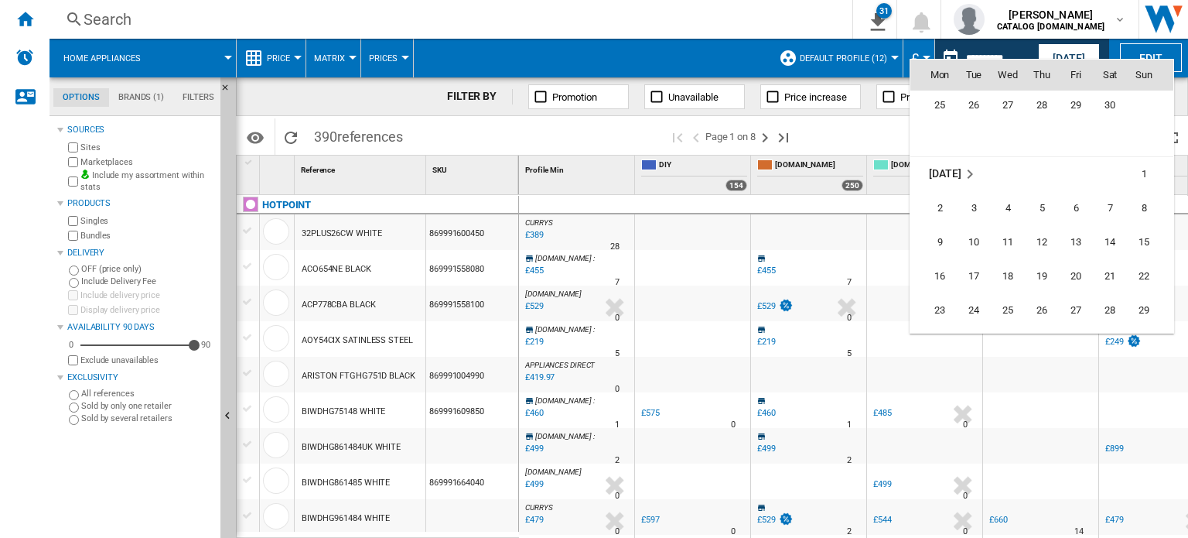
scroll to position [2692, 0]
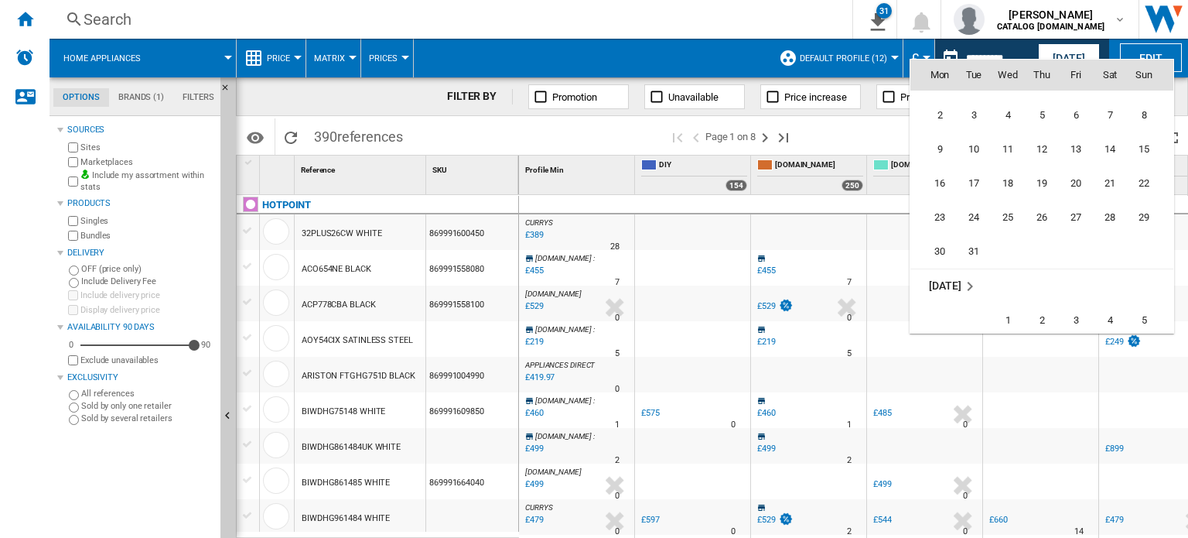
click at [1003, 178] on span "18" at bounding box center [1007, 183] width 31 height 31
type input "**********"
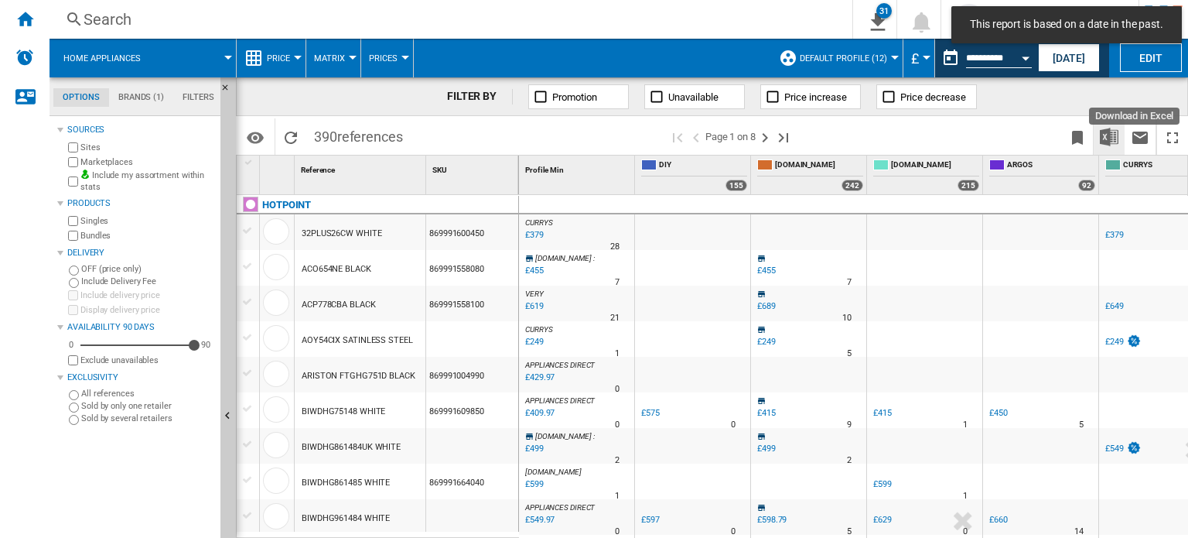
click at [1114, 136] on img "Download in Excel" at bounding box center [1109, 137] width 19 height 19
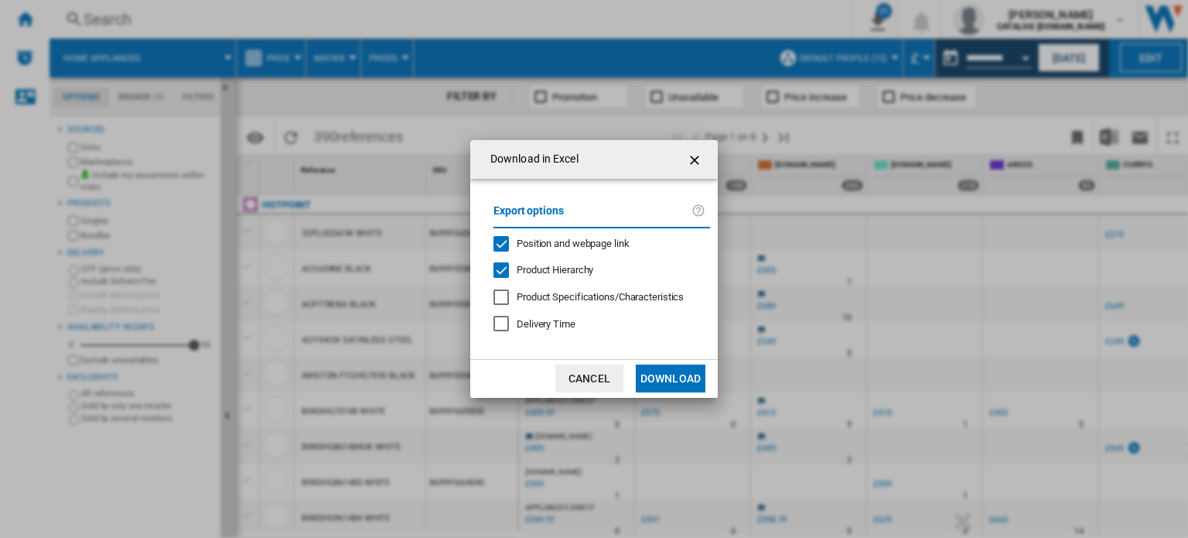
click at [671, 377] on button "Download" at bounding box center [671, 378] width 70 height 28
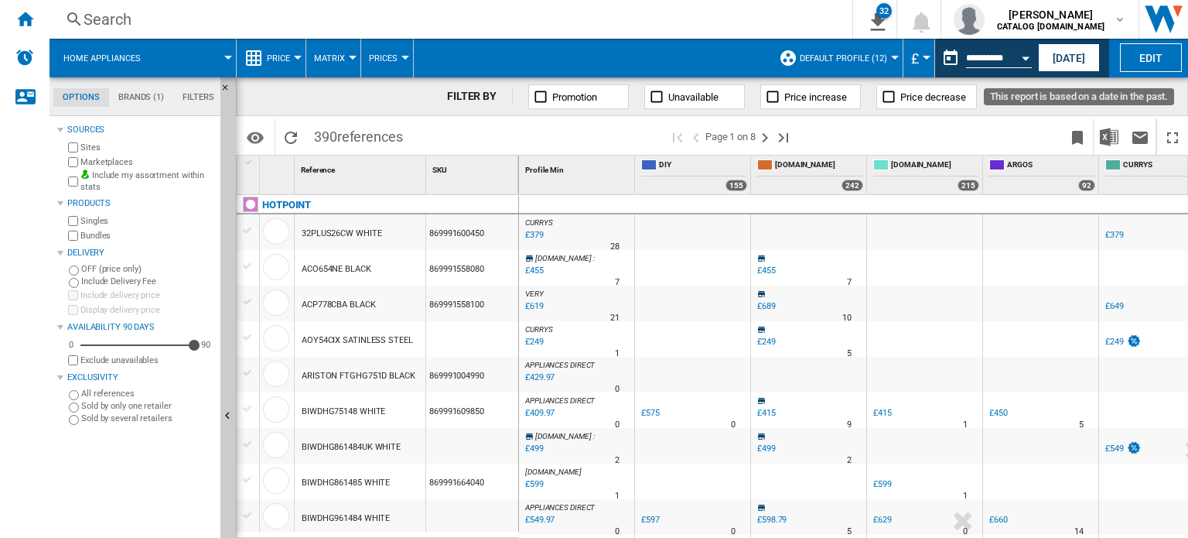
click at [1023, 56] on div "Open calendar" at bounding box center [1026, 58] width 8 height 4
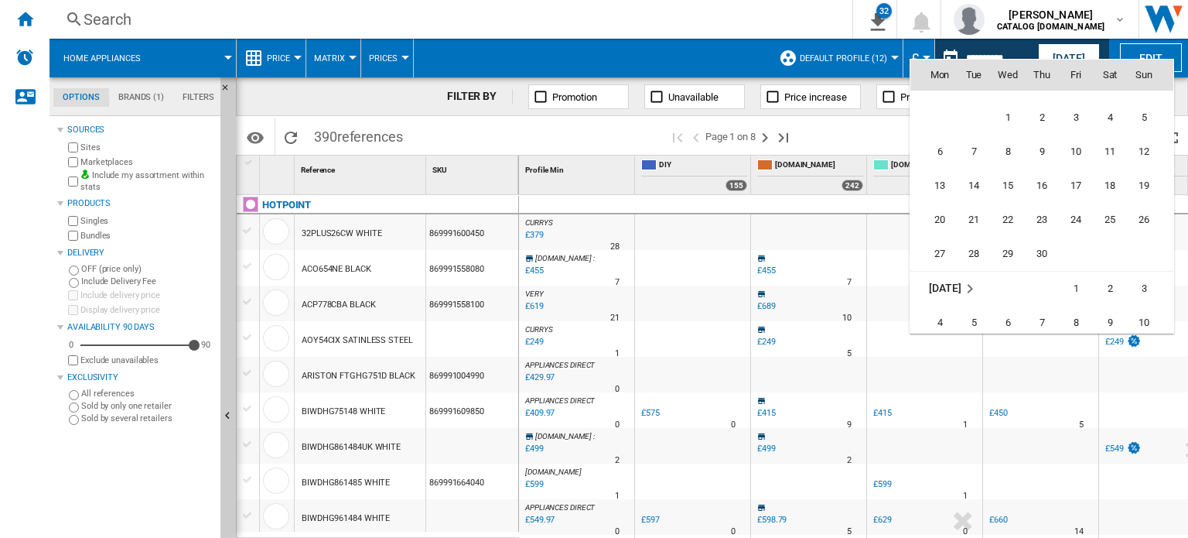
scroll to position [2896, 0]
click at [1047, 197] on span "16" at bounding box center [1042, 184] width 31 height 31
type input "**********"
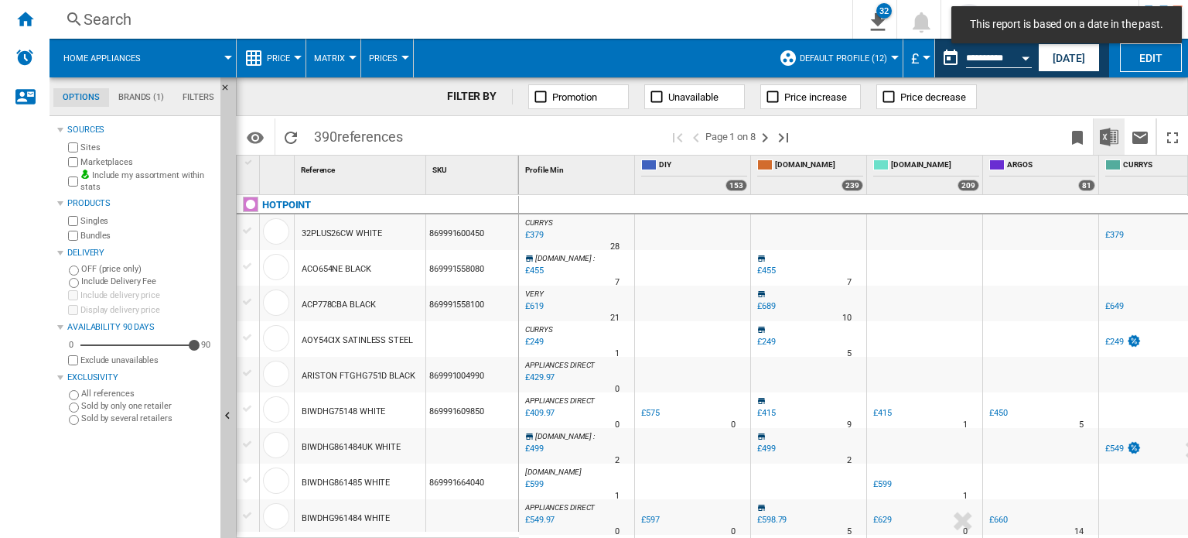
click at [1117, 144] on img "Download in Excel" at bounding box center [1109, 137] width 19 height 19
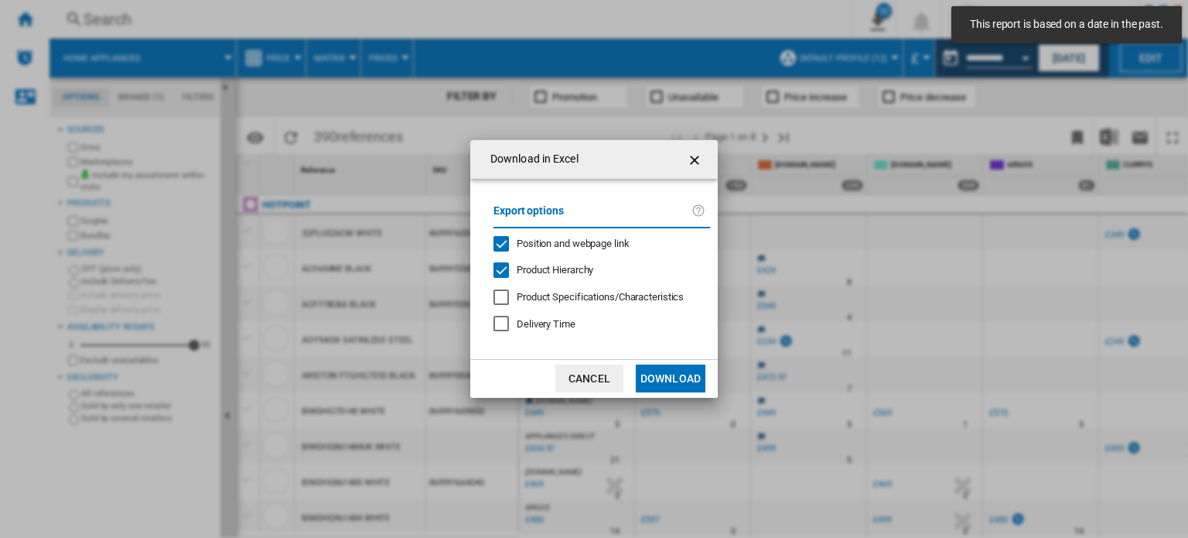
click at [661, 347] on md-dialog-content "Export options Position and webpage link Product Hierarchy Product Specificatio…" at bounding box center [594, 269] width 248 height 180
click at [665, 368] on button "Download" at bounding box center [671, 378] width 70 height 28
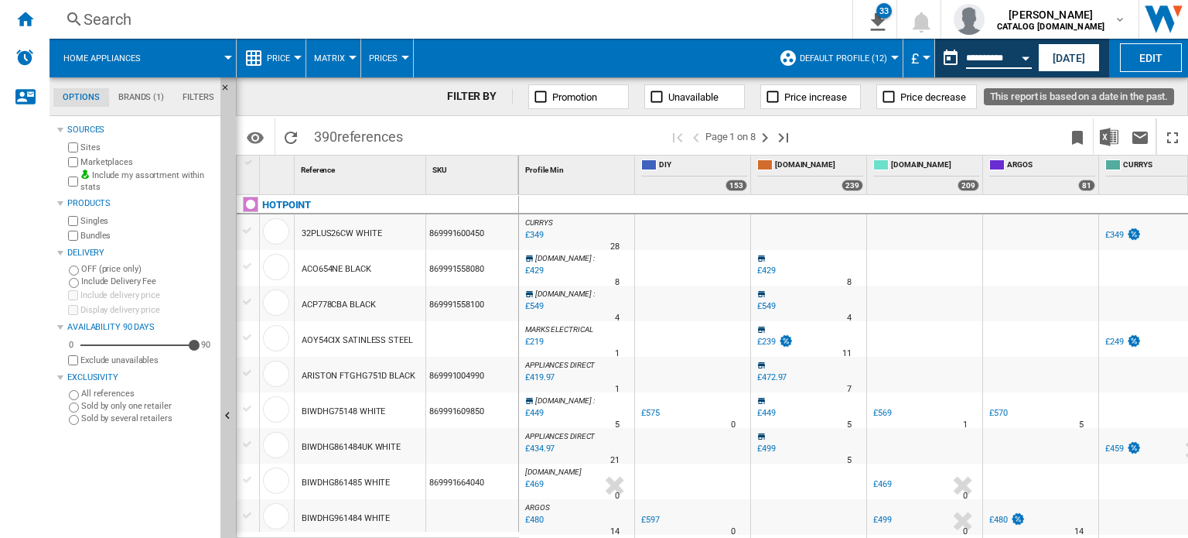
click at [1009, 58] on input "**********" at bounding box center [999, 60] width 66 height 14
click at [1023, 51] on button "Open calendar" at bounding box center [1026, 56] width 28 height 28
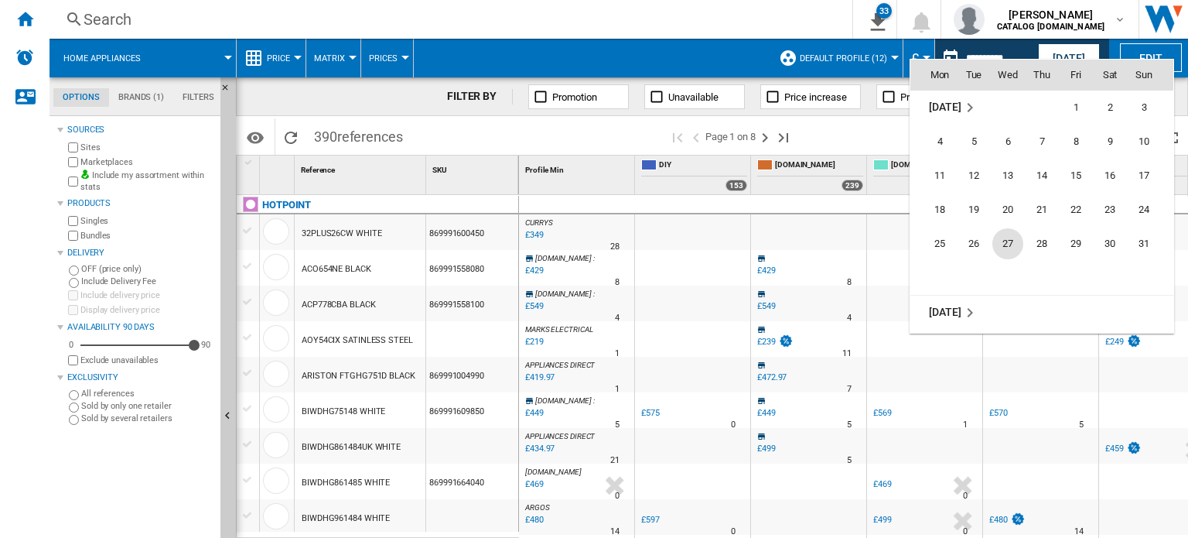
scroll to position [3102, 0]
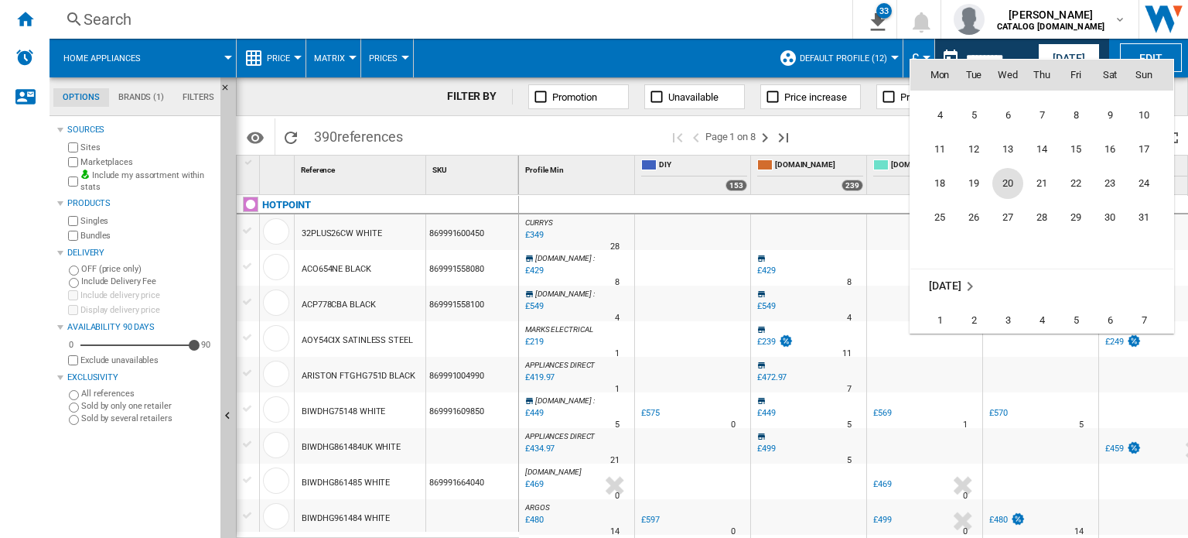
click at [1004, 173] on span "20" at bounding box center [1007, 183] width 31 height 31
type input "**********"
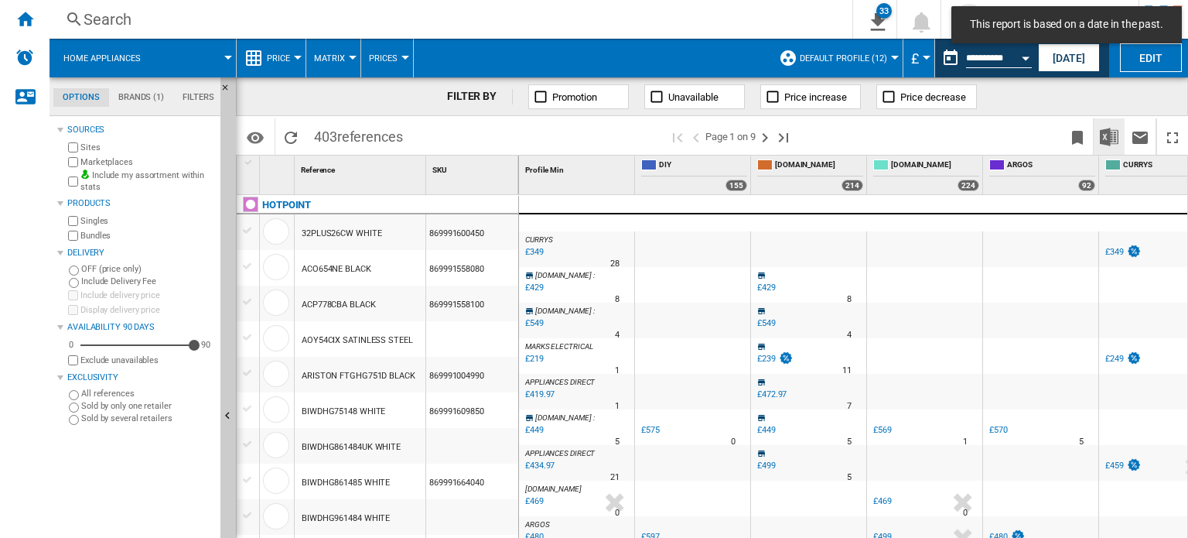
click at [1102, 138] on img "Download in Excel" at bounding box center [1109, 137] width 19 height 19
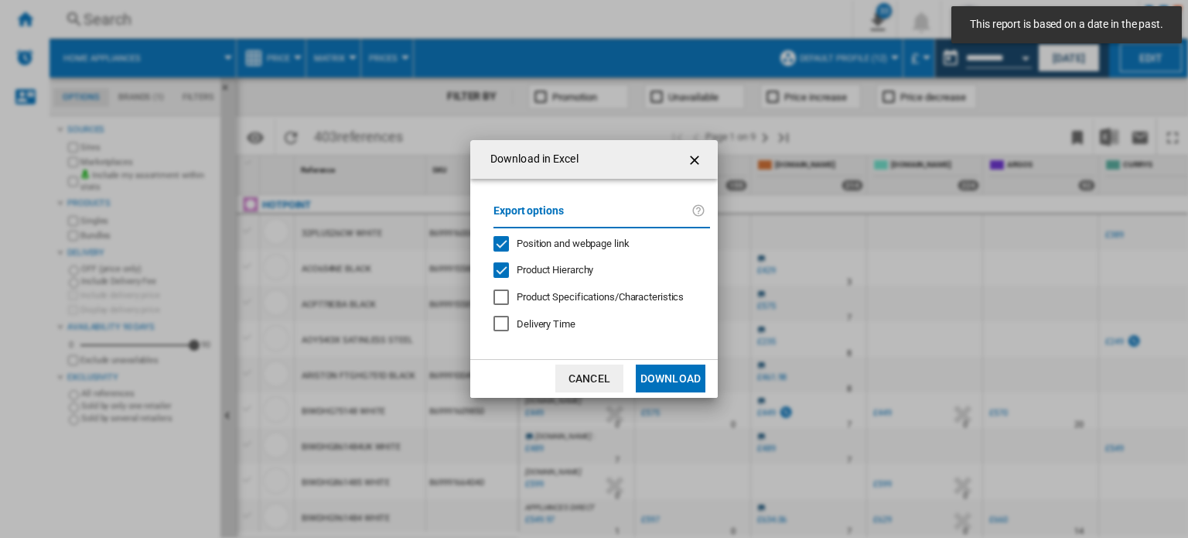
click at [693, 361] on md-dialog-actions "Cancel Download" at bounding box center [594, 378] width 248 height 39
click at [689, 371] on button "Download" at bounding box center [671, 378] width 70 height 28
